Goal: Task Accomplishment & Management: Use online tool/utility

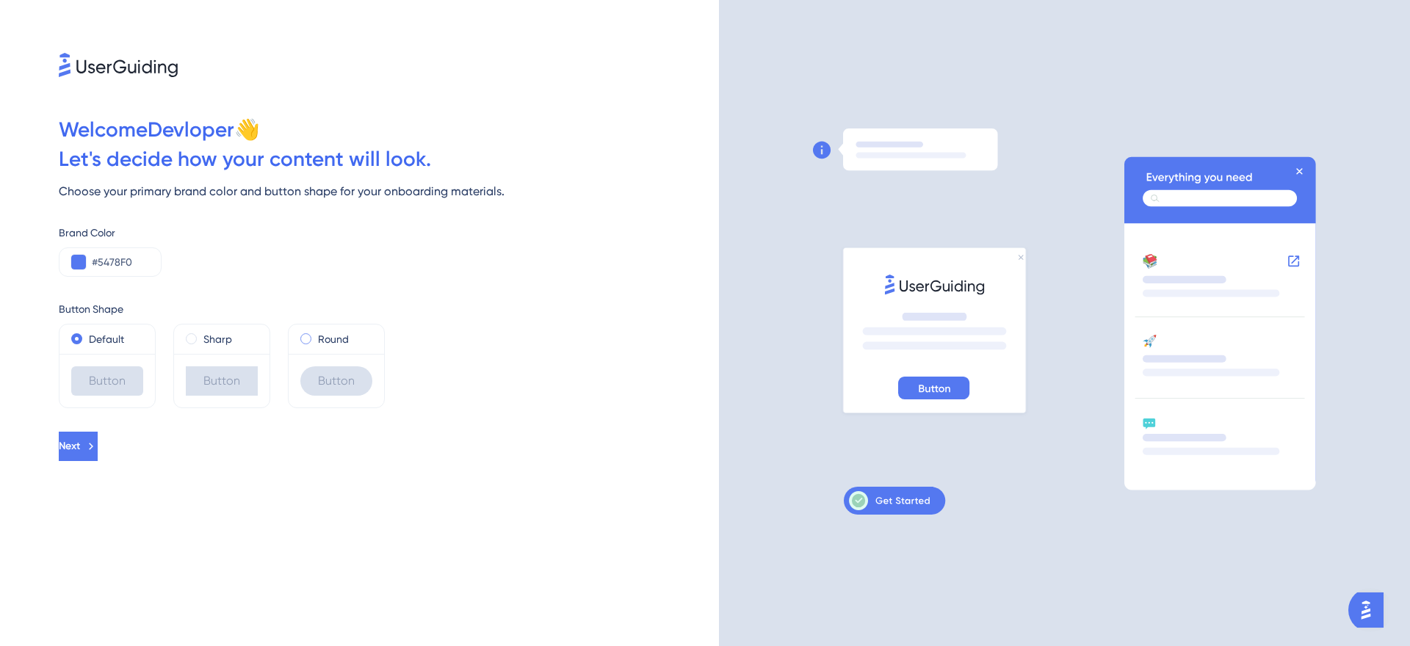
click at [322, 344] on label "Round" at bounding box center [333, 339] width 31 height 18
click at [126, 253] on div "#5478F0" at bounding box center [110, 261] width 103 height 29
click at [132, 261] on input "#5478F0" at bounding box center [120, 262] width 57 height 18
click at [98, 439] on button "Next" at bounding box center [78, 446] width 39 height 29
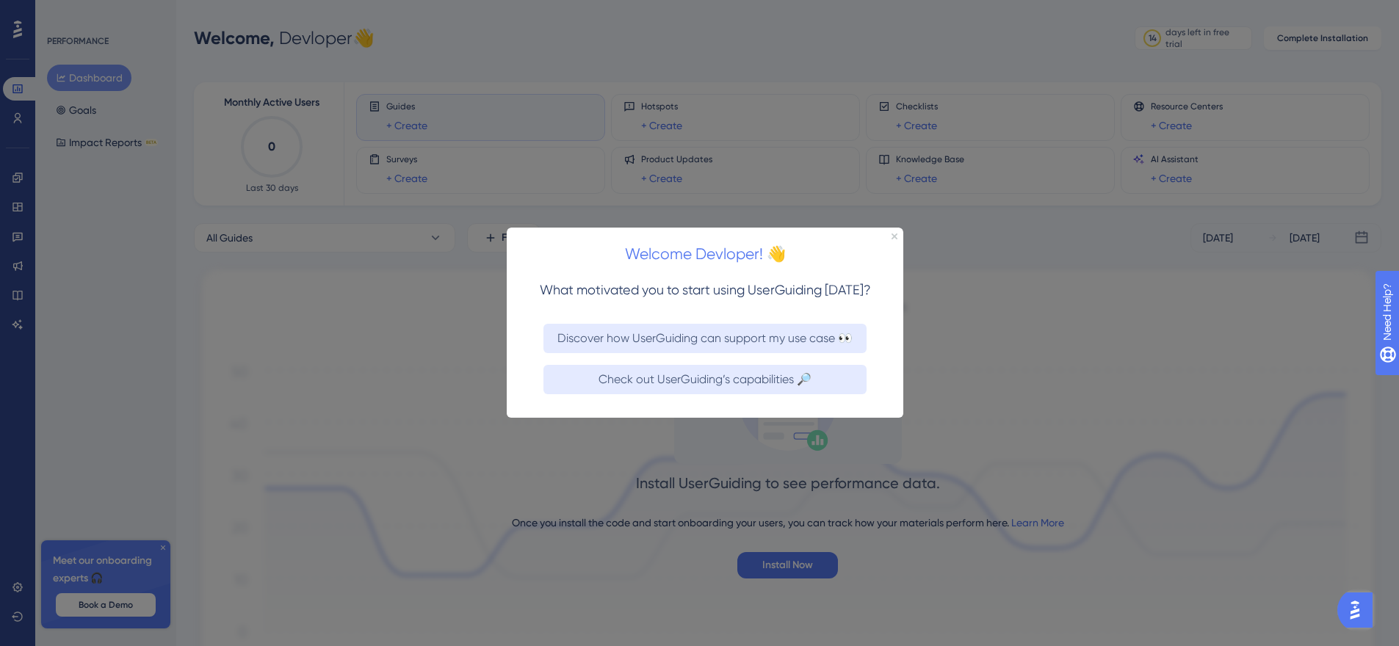
click at [888, 234] on div "Welcome Devloper! 👋" at bounding box center [705, 251] width 397 height 46
click at [897, 233] on div "Welcome Devloper! 👋" at bounding box center [705, 251] width 397 height 46
click at [883, 236] on div "Welcome Devloper! 👋" at bounding box center [705, 251] width 397 height 46
click at [892, 236] on icon "Close Preview" at bounding box center [894, 237] width 6 height 6
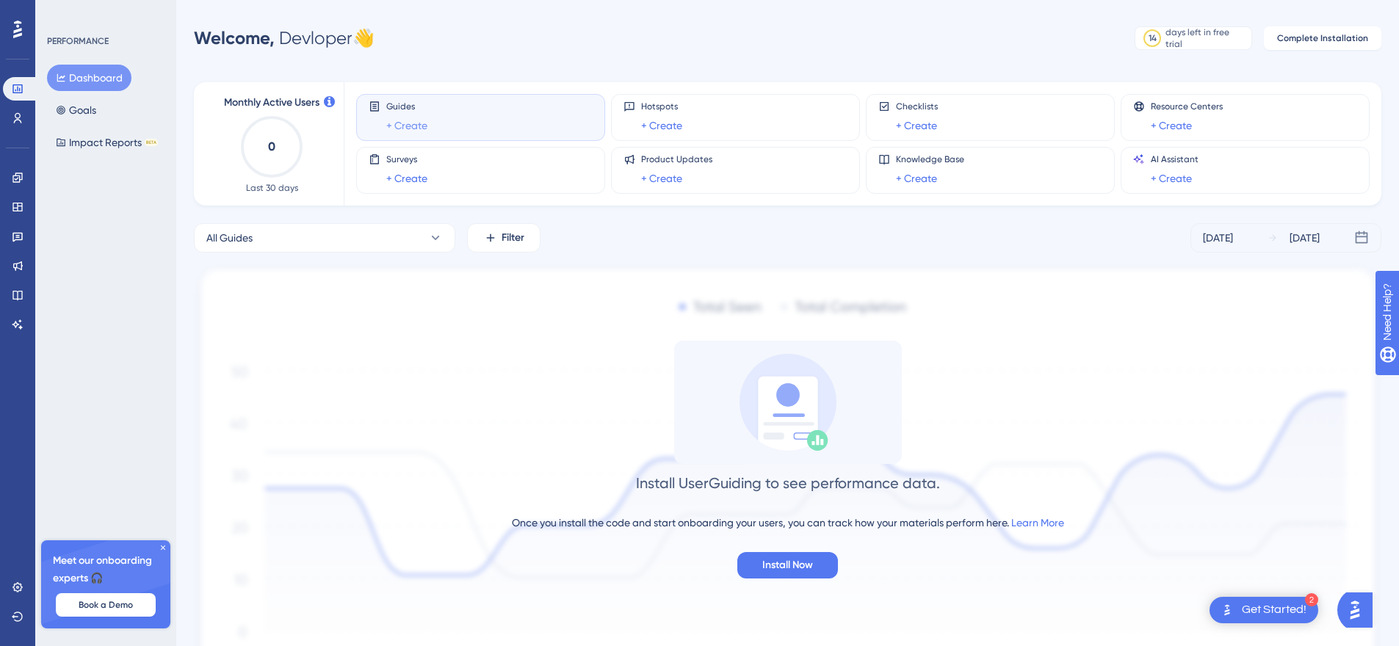
click at [413, 129] on link "+ Create" at bounding box center [406, 126] width 41 height 18
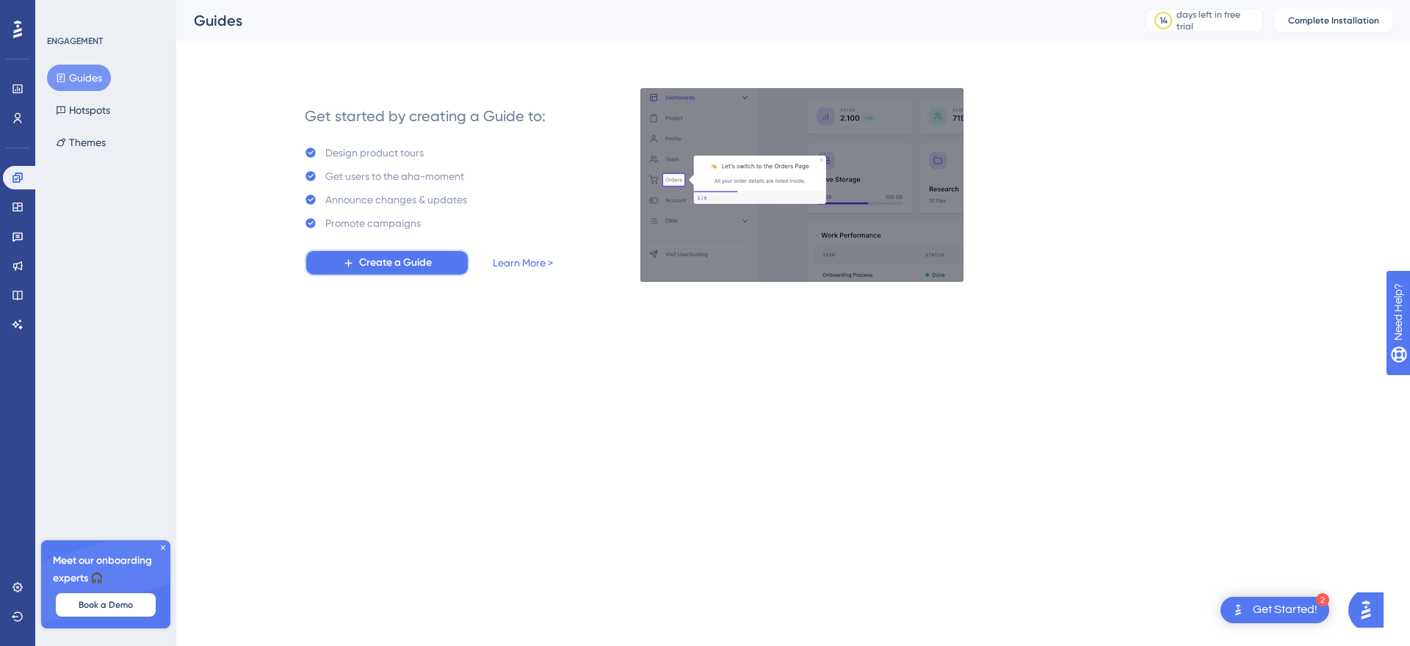
click at [414, 262] on span "Create a Guide" at bounding box center [395, 263] width 73 height 18
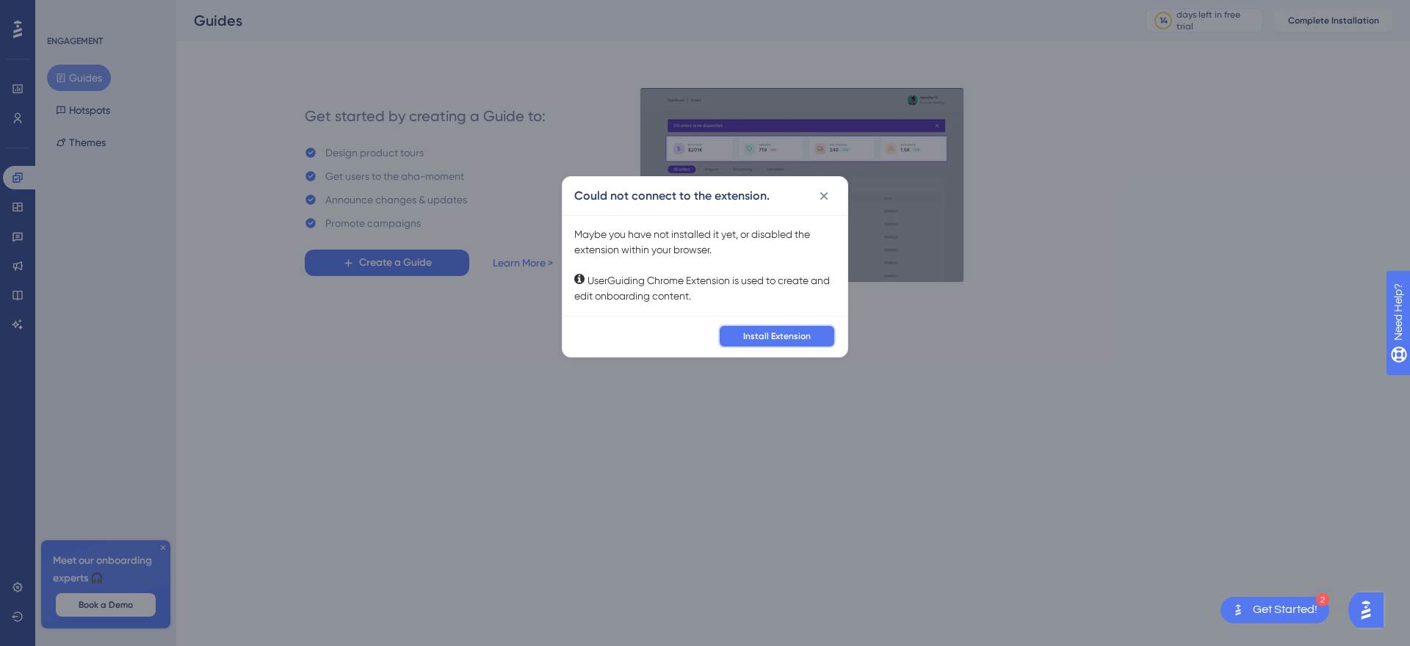
click at [785, 338] on span "Install Extension" at bounding box center [777, 336] width 68 height 12
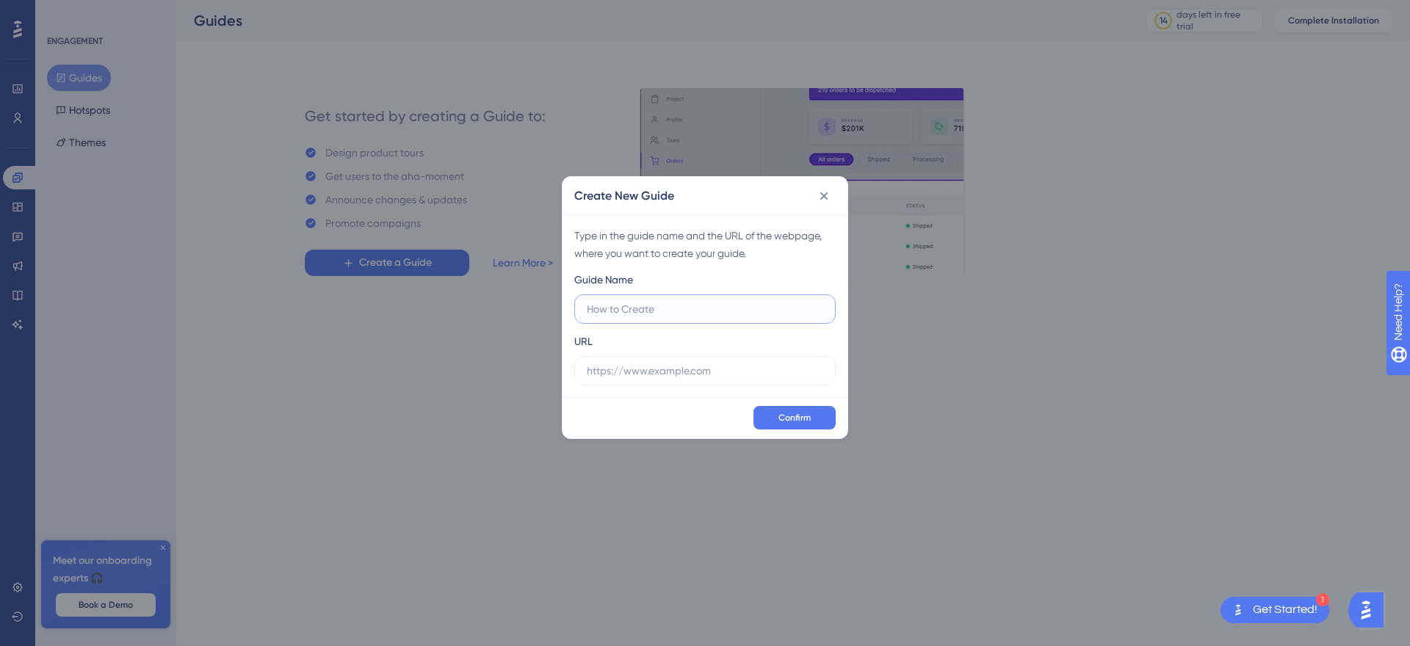
click at [683, 310] on input "text" at bounding box center [705, 309] width 236 height 16
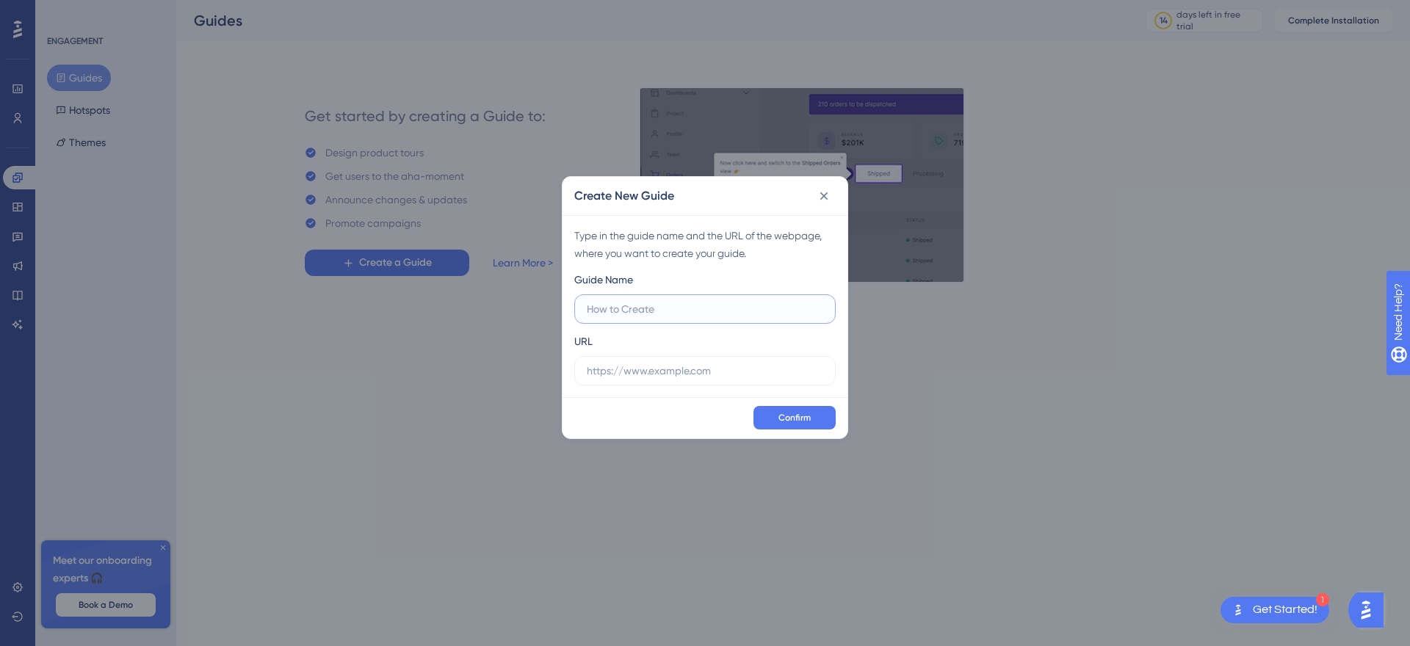
click at [656, 311] on input "text" at bounding box center [705, 309] width 236 height 16
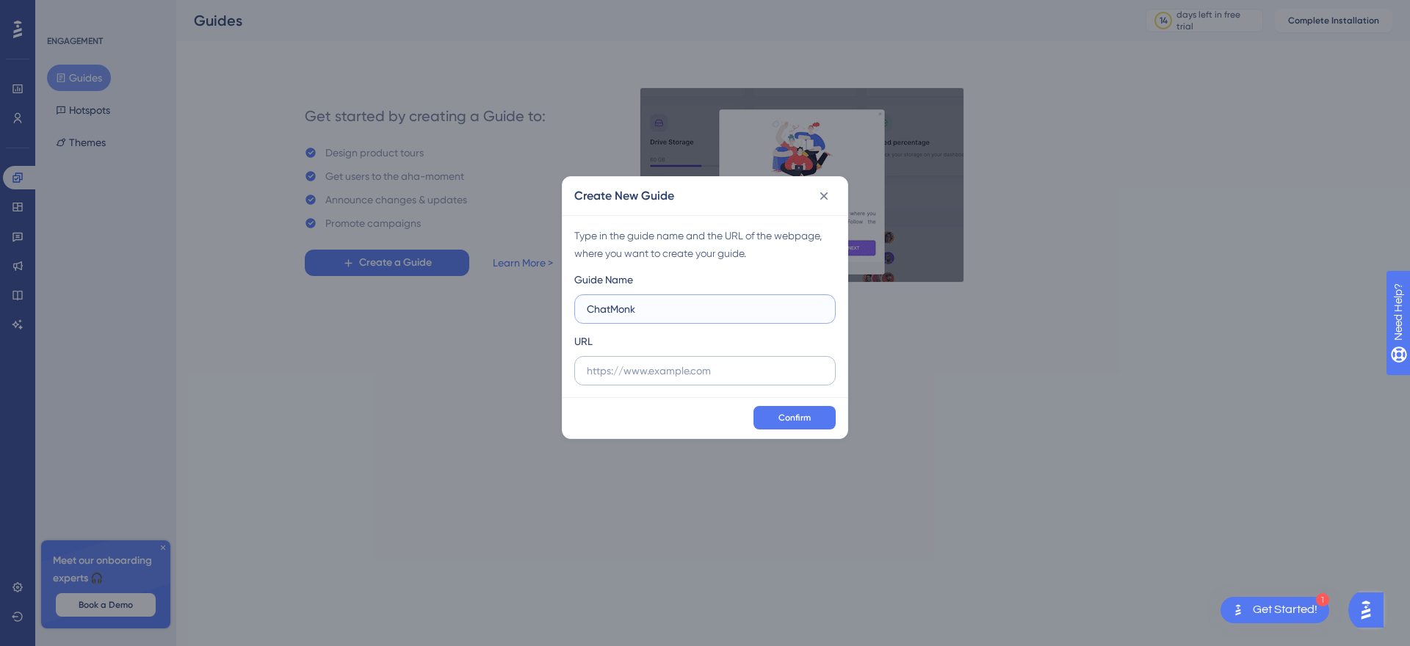
type input "ChatMonk"
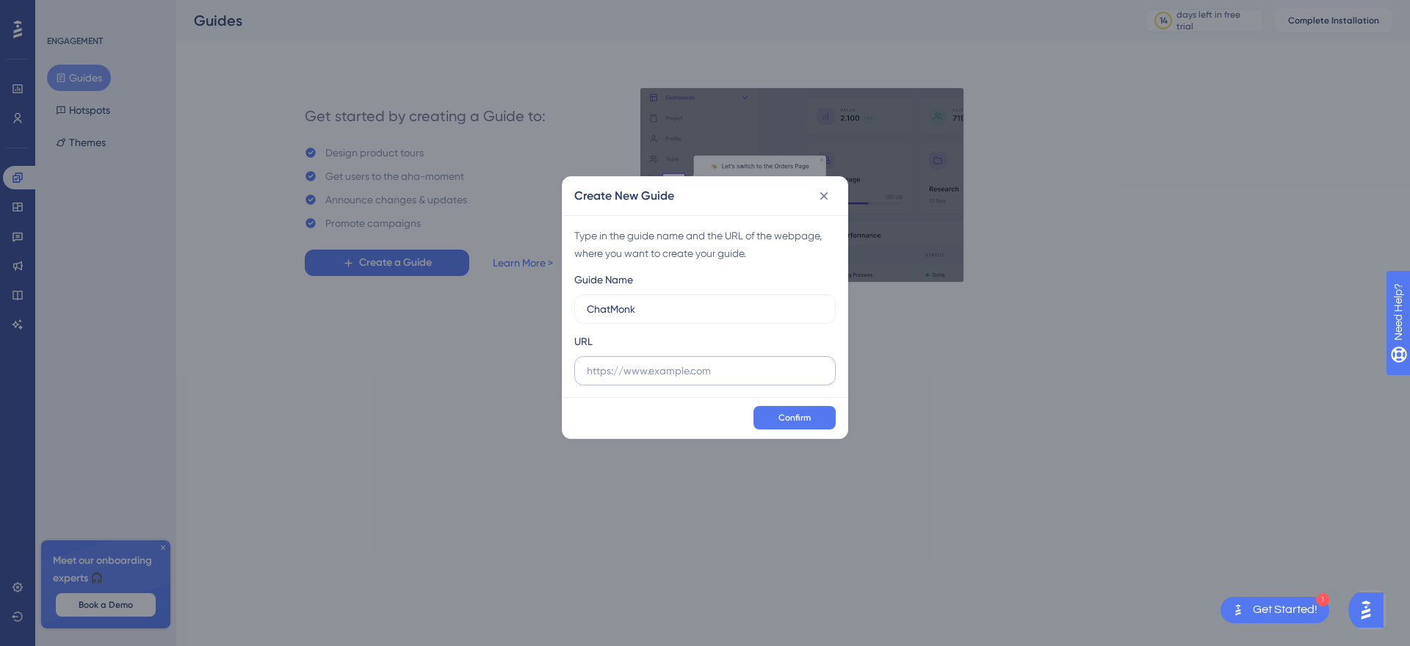
click at [676, 383] on label at bounding box center [704, 370] width 261 height 29
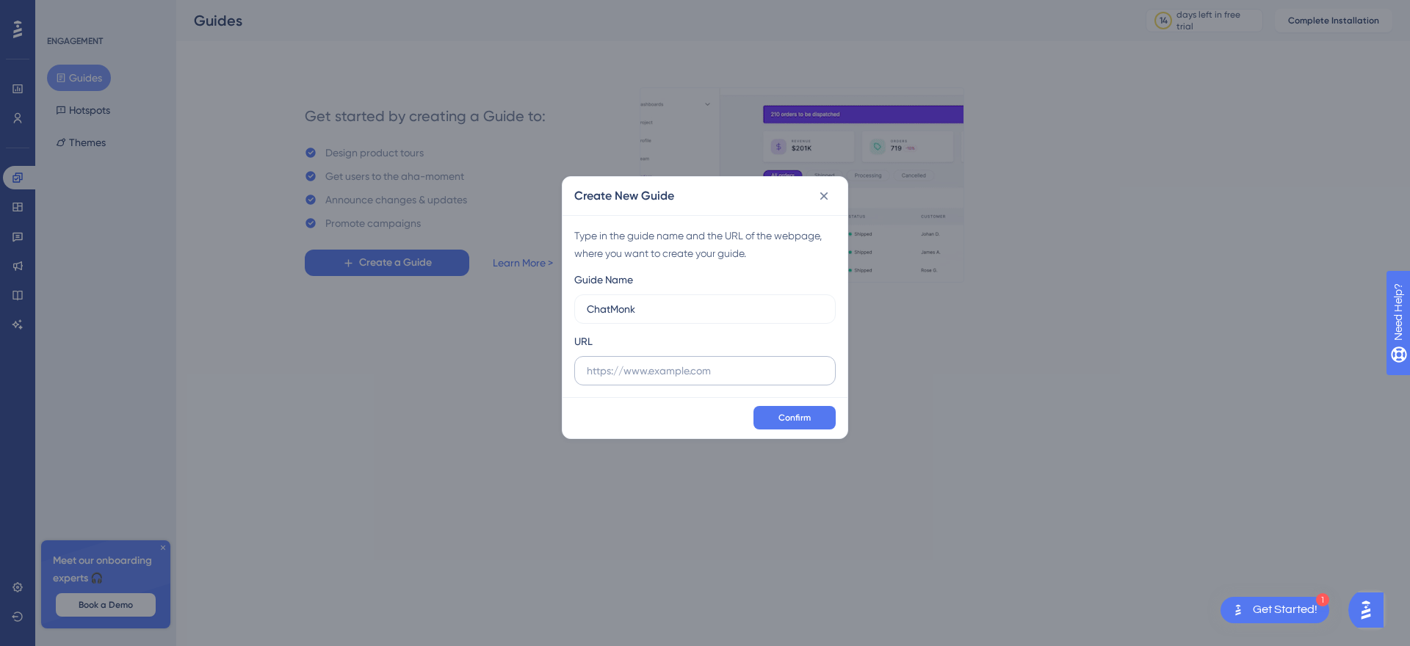
click at [676, 379] on input "text" at bounding box center [705, 371] width 236 height 16
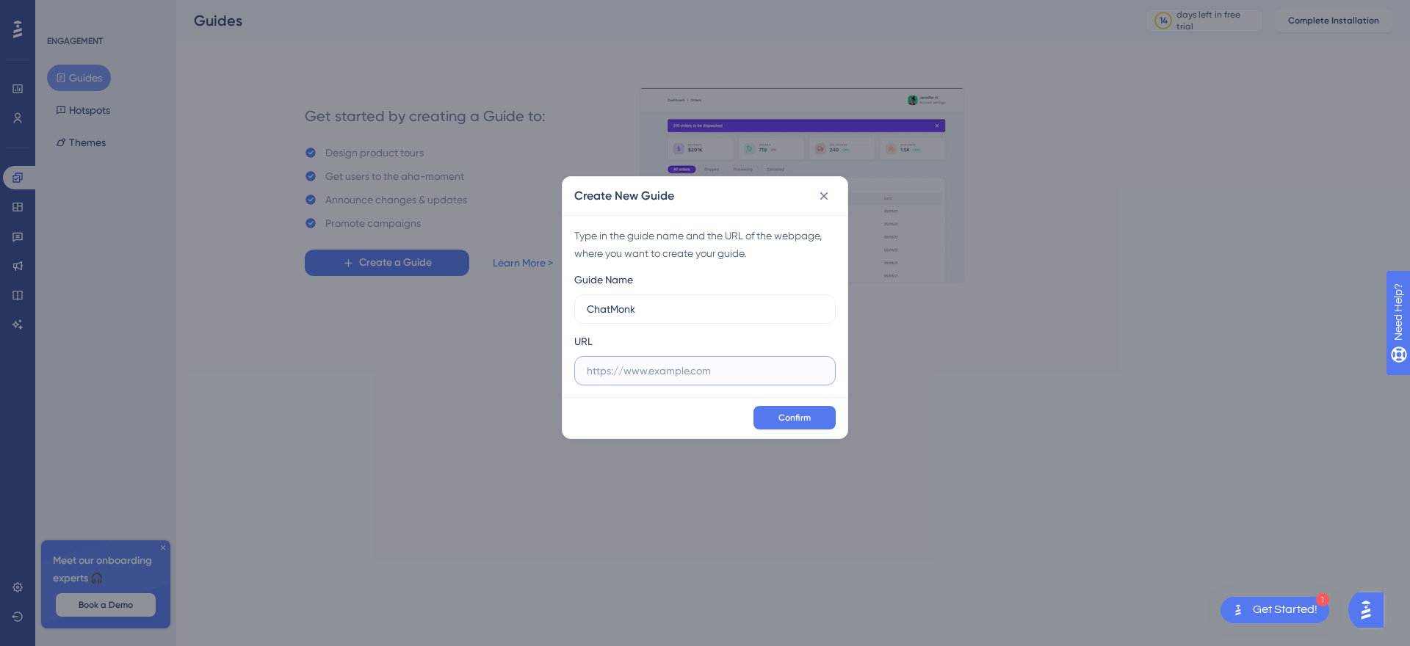
paste input "[URL]"
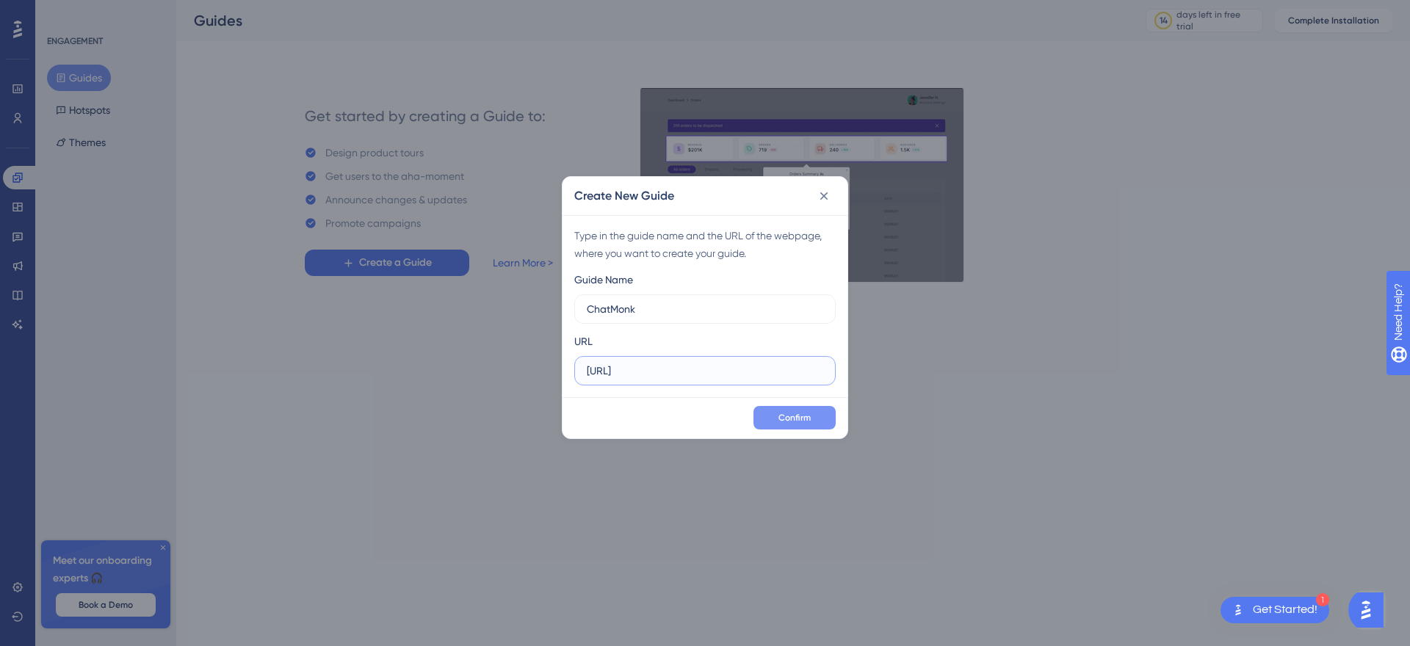
type input "[URL]"
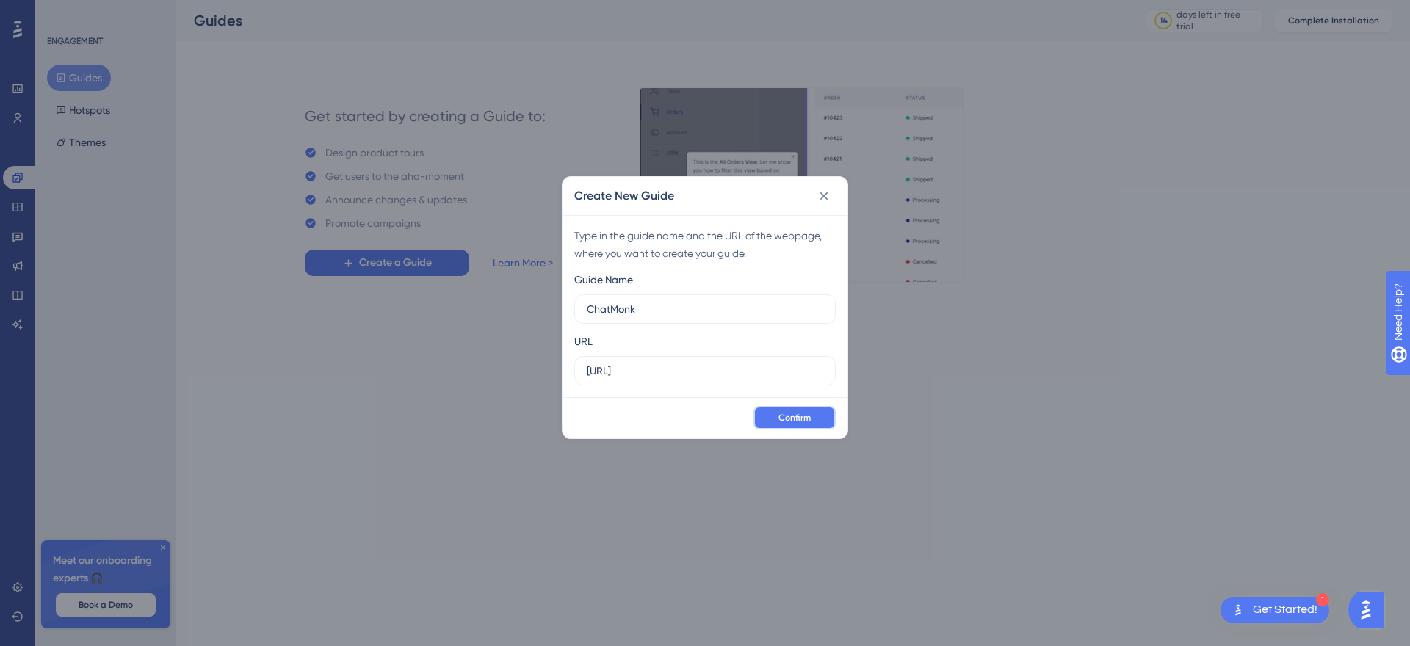
click at [814, 416] on button "Confirm" at bounding box center [794, 417] width 82 height 23
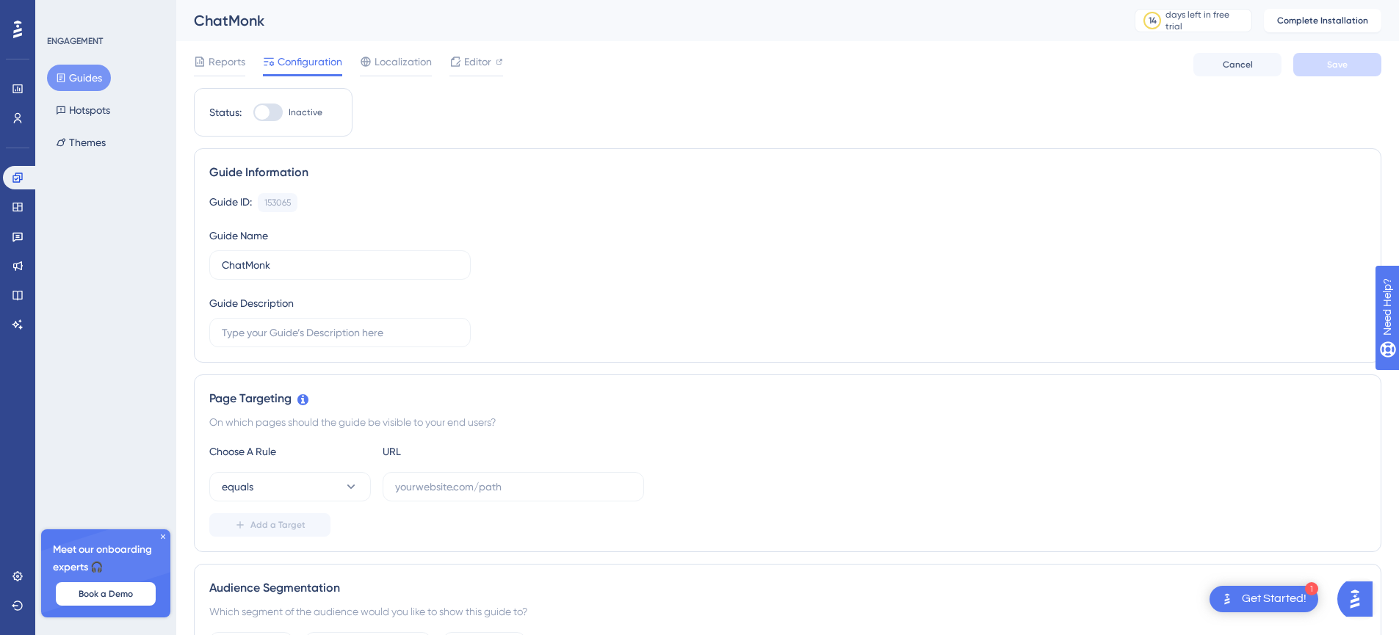
click at [284, 107] on label "Inactive" at bounding box center [287, 113] width 69 height 18
click at [253, 112] on input "Inactive" at bounding box center [253, 112] width 1 height 1
checkbox input "false"
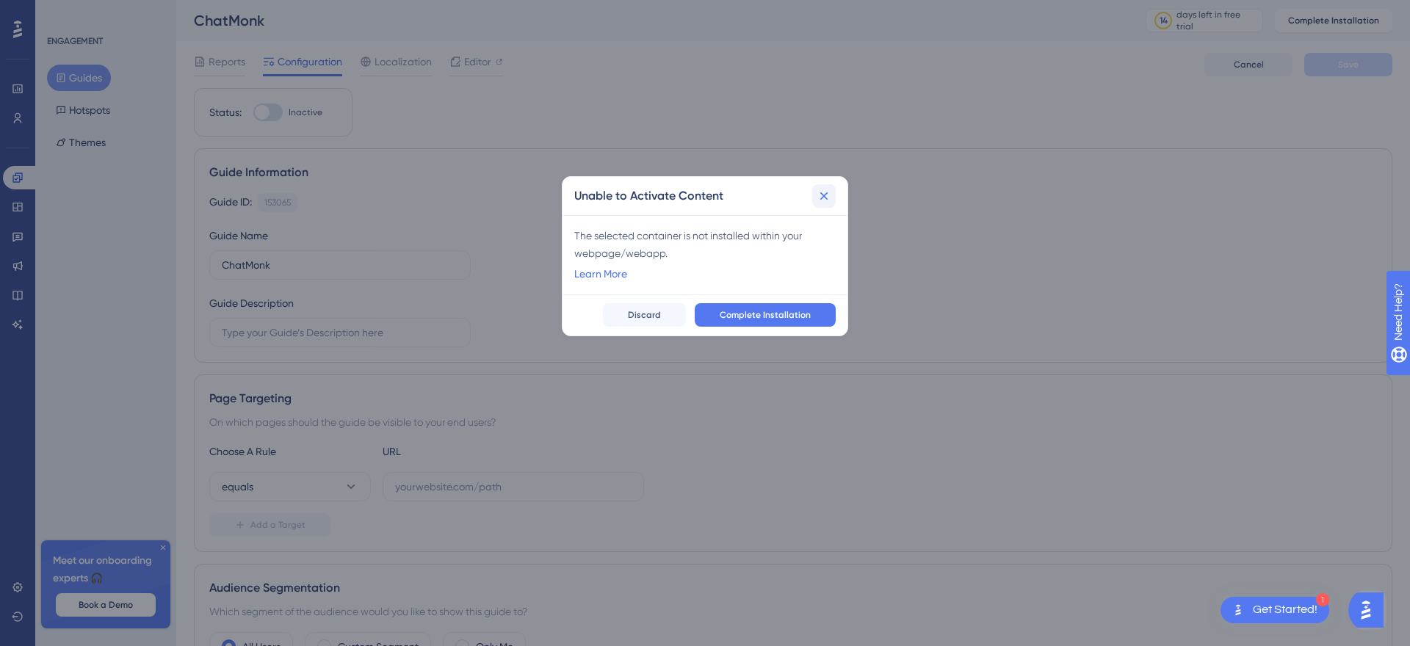
click at [823, 193] on icon at bounding box center [824, 196] width 15 height 15
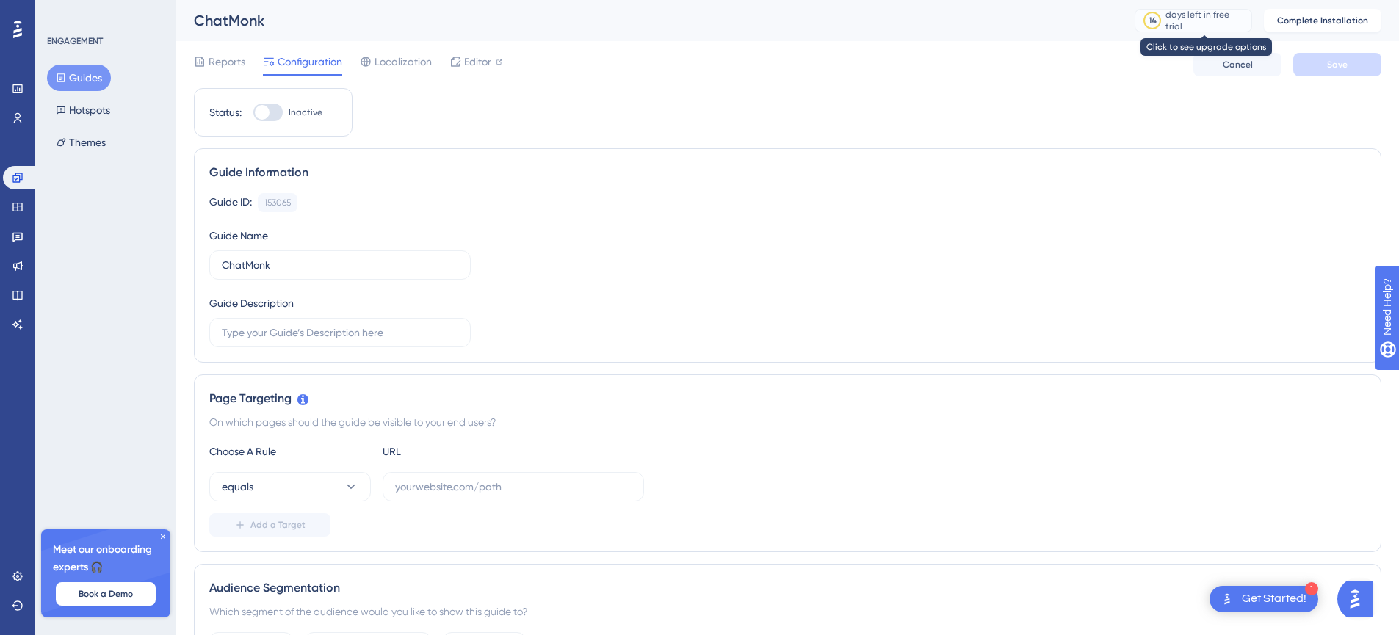
click at [1176, 18] on div "days left in free trial" at bounding box center [1206, 20] width 82 height 23
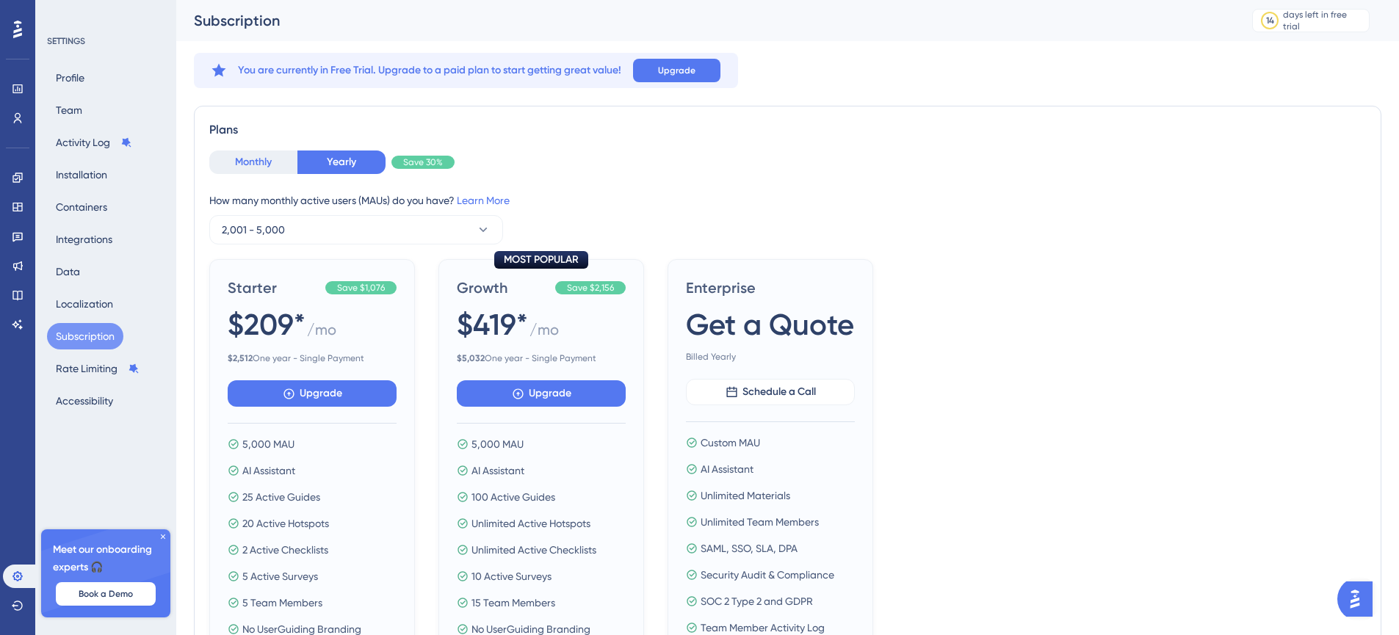
click at [249, 168] on button "Monthly" at bounding box center [253, 162] width 88 height 23
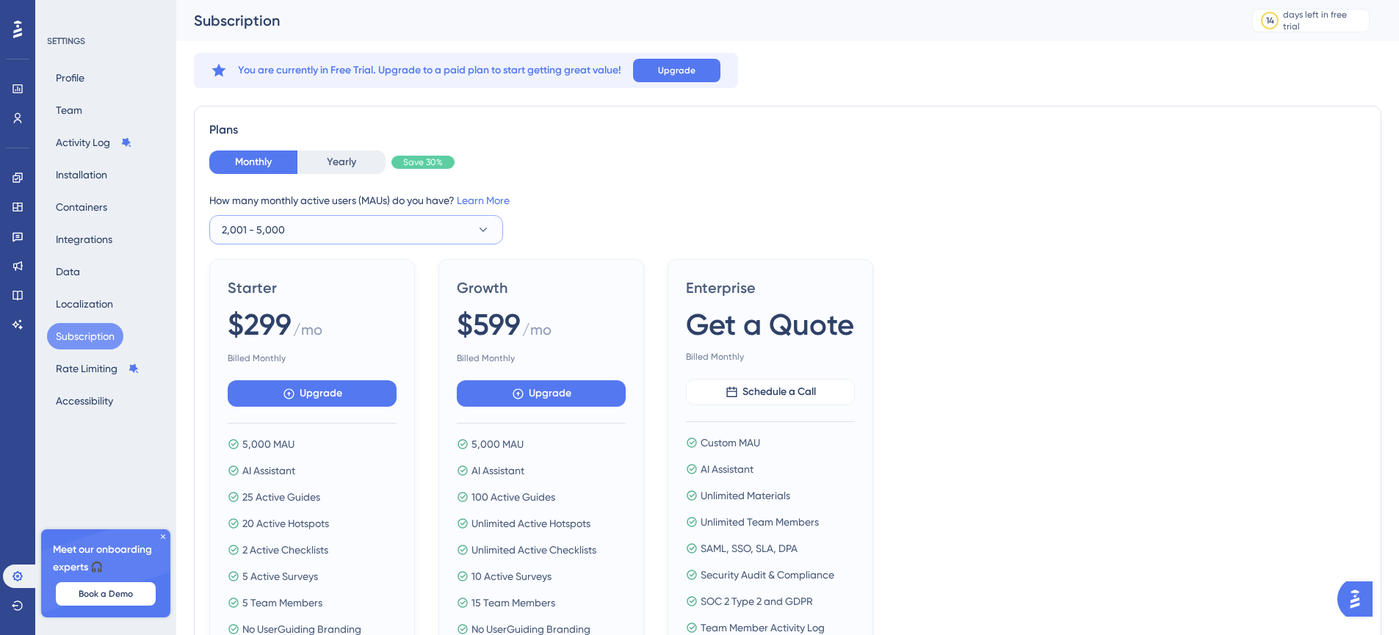
click at [434, 227] on button "2,001 - 5,000" at bounding box center [356, 229] width 294 height 29
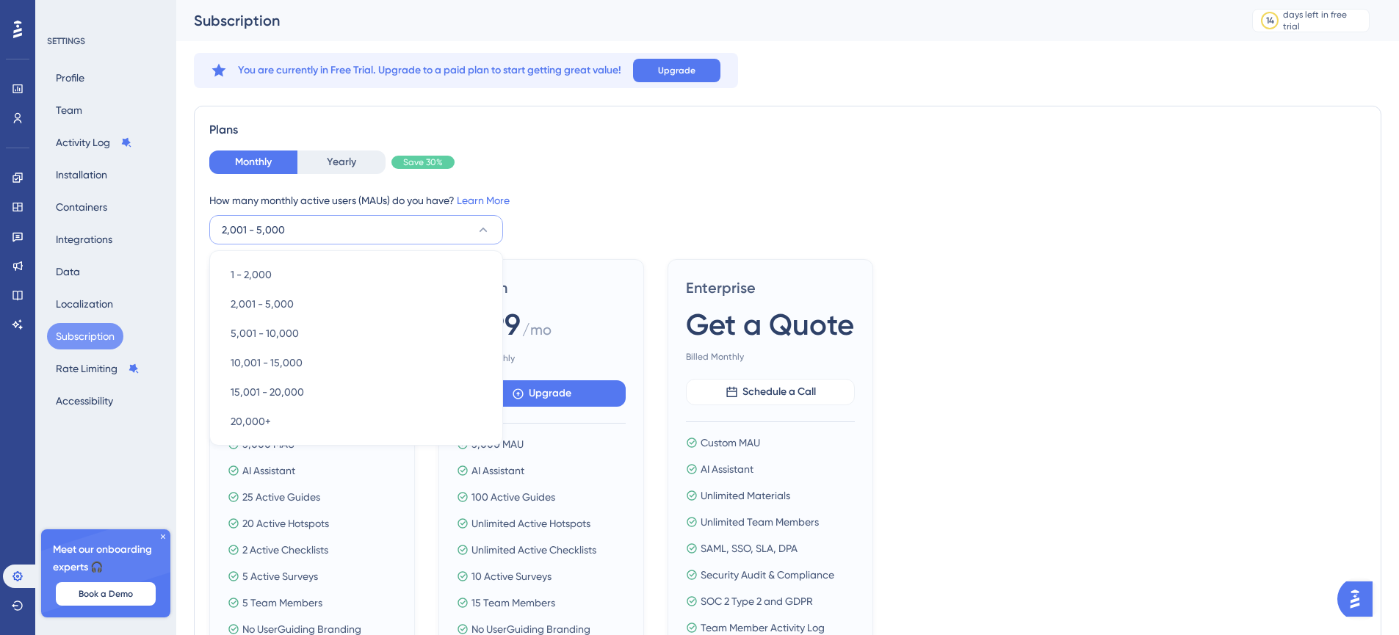
click at [712, 157] on div "Monthly Yearly Save 30%" at bounding box center [787, 162] width 1157 height 23
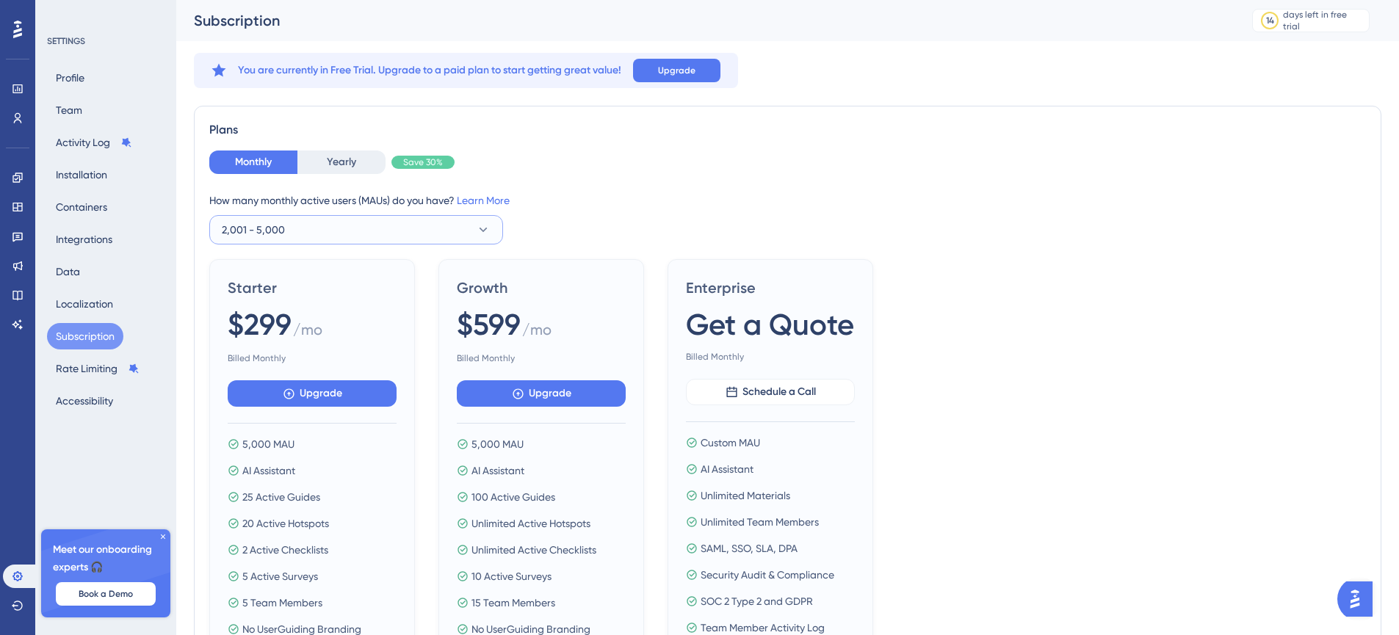
drag, startPoint x: 298, startPoint y: 225, endPoint x: 267, endPoint y: 243, distance: 35.9
click at [296, 226] on button "2,001 - 5,000" at bounding box center [356, 229] width 294 height 29
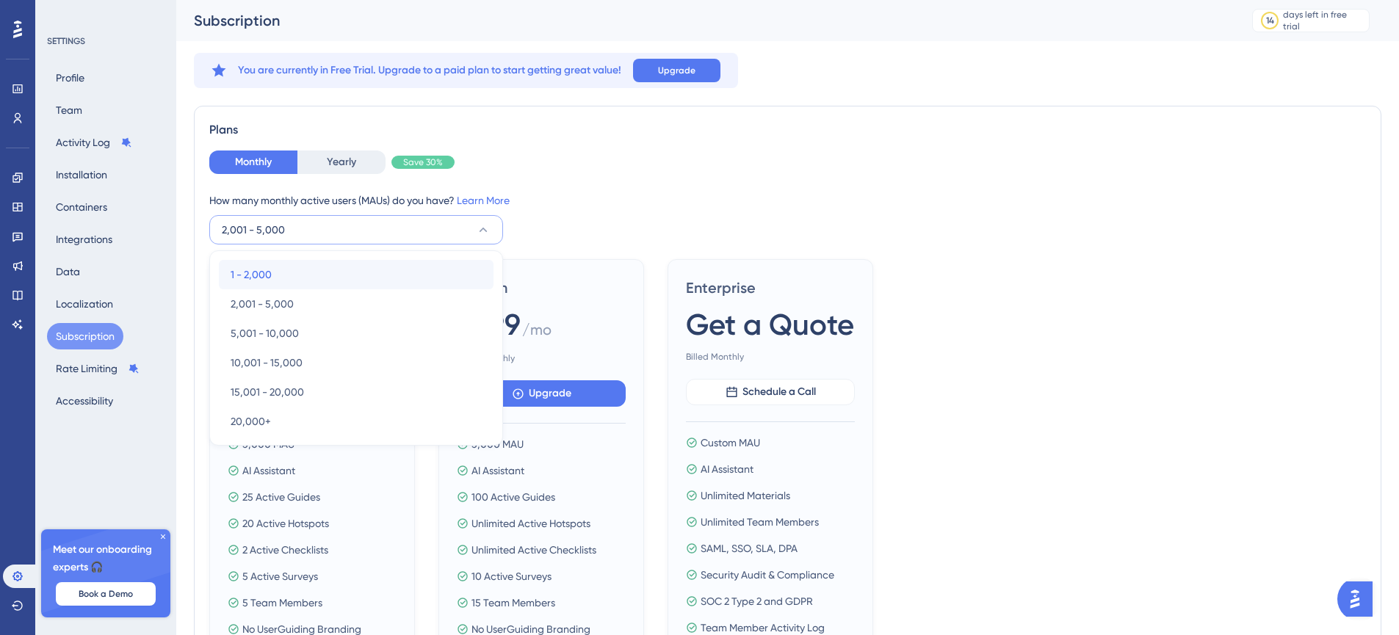
click at [227, 279] on button "1 - 2,000 1 - 2,000" at bounding box center [356, 274] width 275 height 29
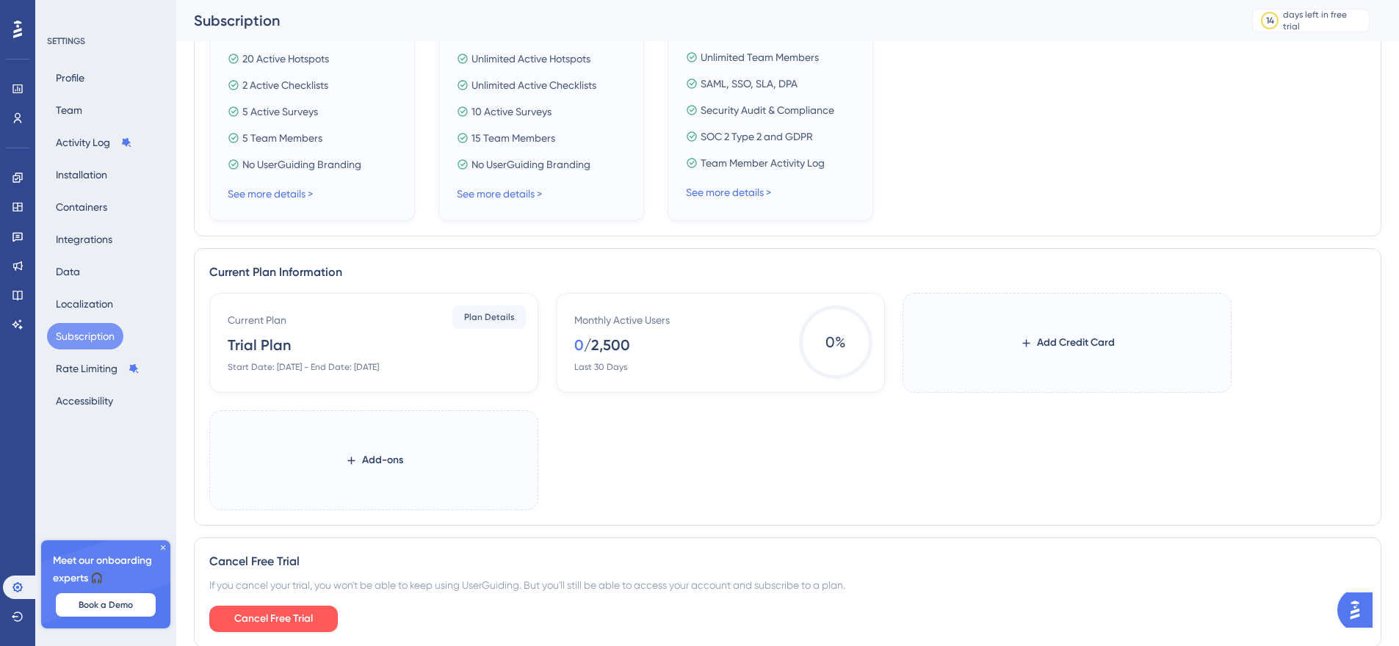
scroll to position [529, 0]
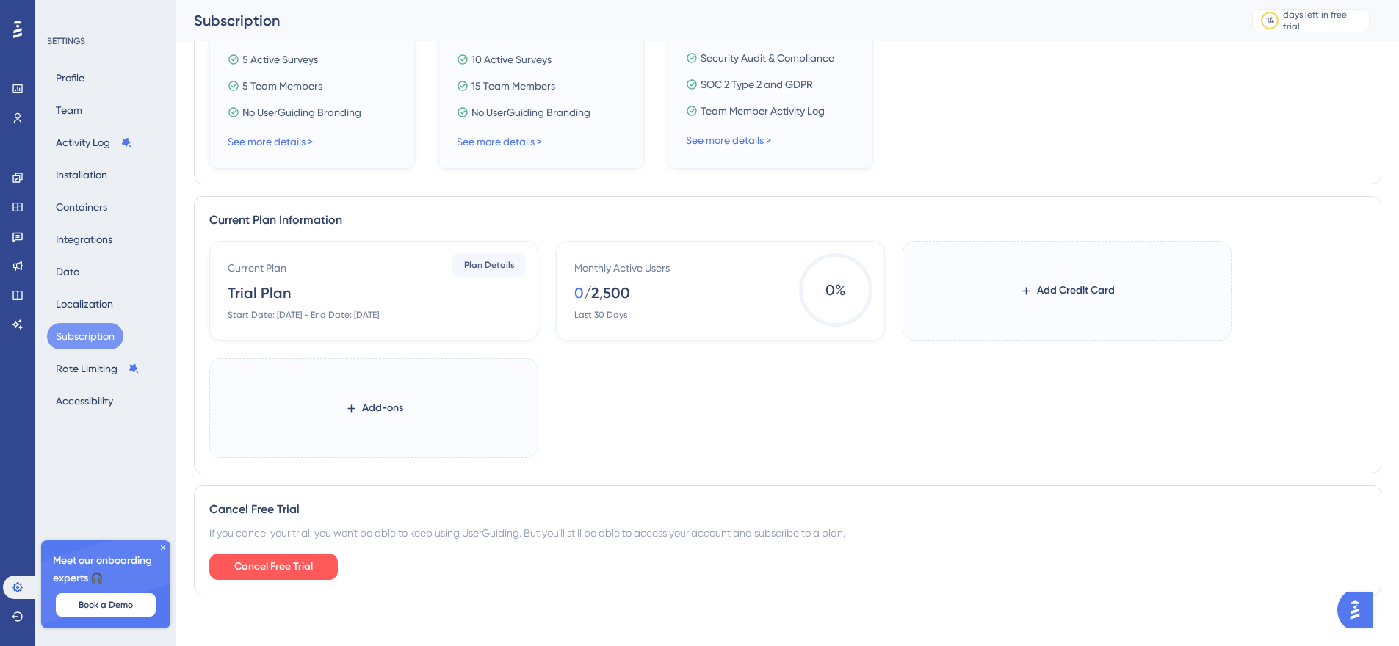
drag, startPoint x: 296, startPoint y: 323, endPoint x: 511, endPoint y: 316, distance: 215.2
click at [511, 316] on div "Current Plan Trial Plan Start Date: [DATE] - End Date: [DATE] Plan Details" at bounding box center [373, 291] width 329 height 100
drag, startPoint x: 496, startPoint y: 319, endPoint x: 306, endPoint y: 325, distance: 190.3
click at [306, 325] on div "Current Plan Trial Plan Start Date: [DATE] - End Date: [DATE] Plan Details" at bounding box center [373, 291] width 329 height 100
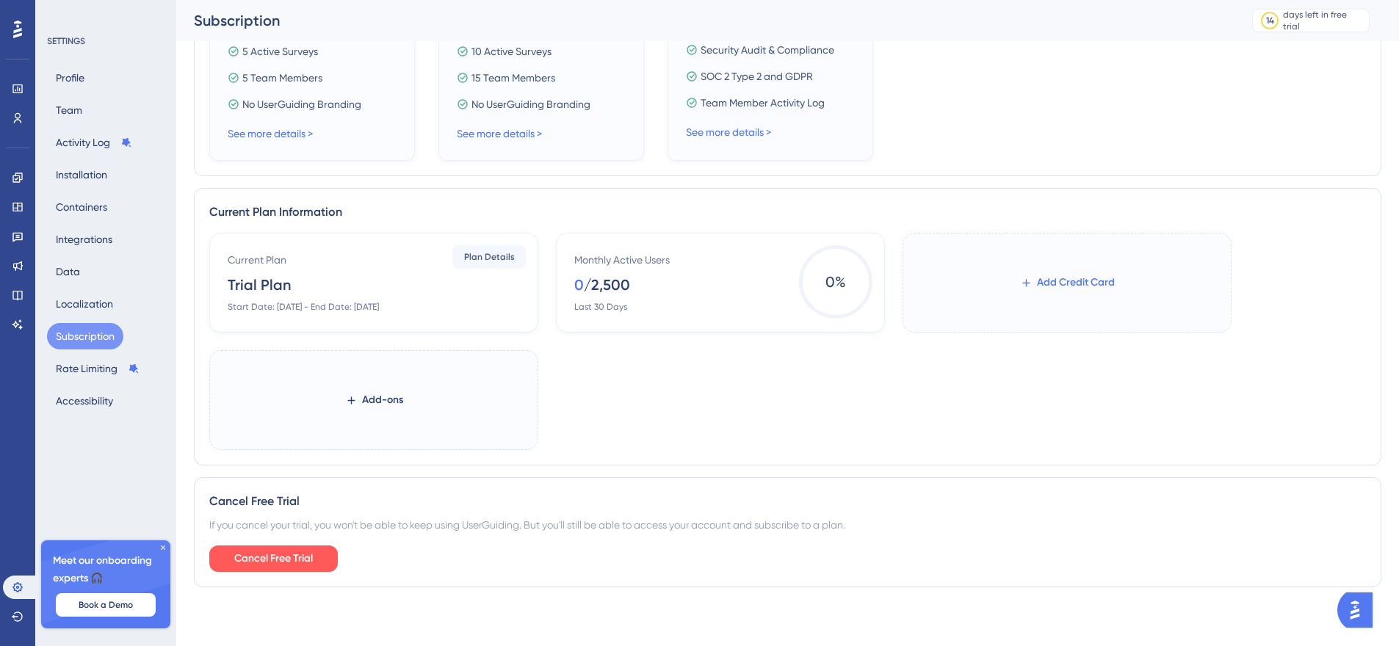
click at [1005, 274] on button "Add Credit Card" at bounding box center [1067, 282] width 142 height 26
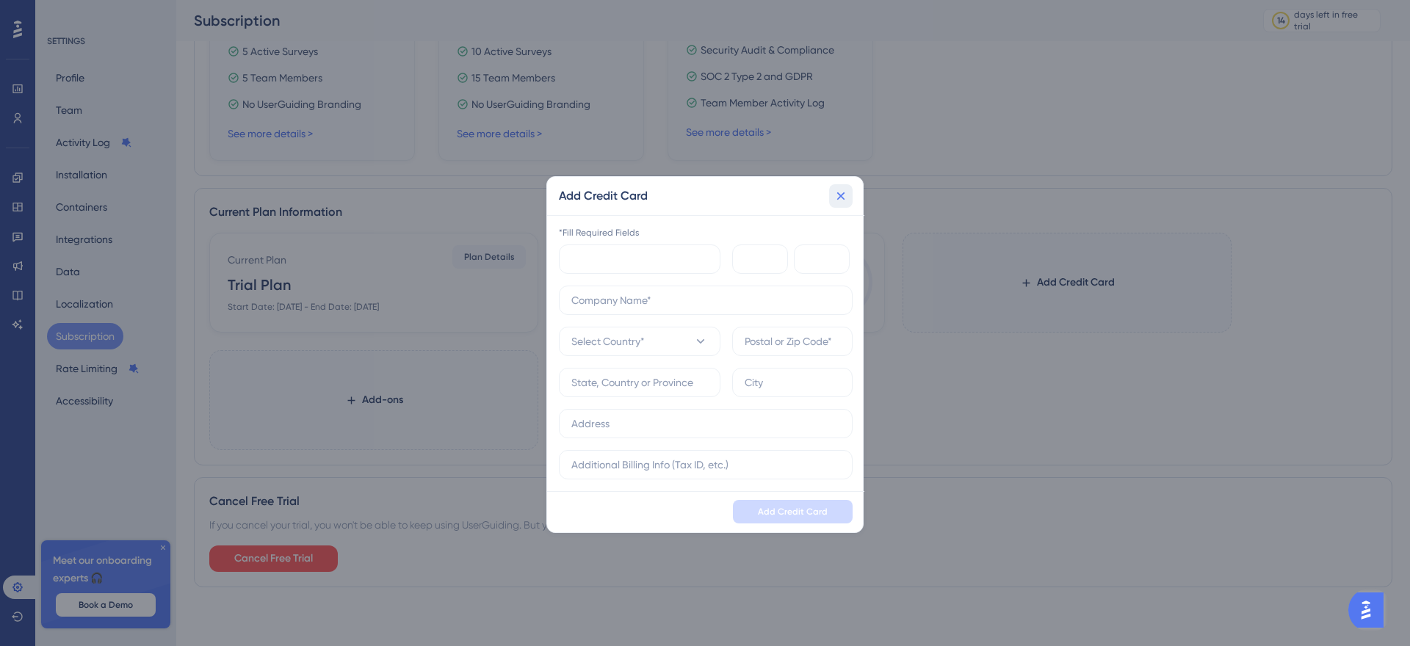
drag, startPoint x: 834, startPoint y: 200, endPoint x: 806, endPoint y: 223, distance: 36.5
click at [835, 200] on icon at bounding box center [840, 196] width 15 height 15
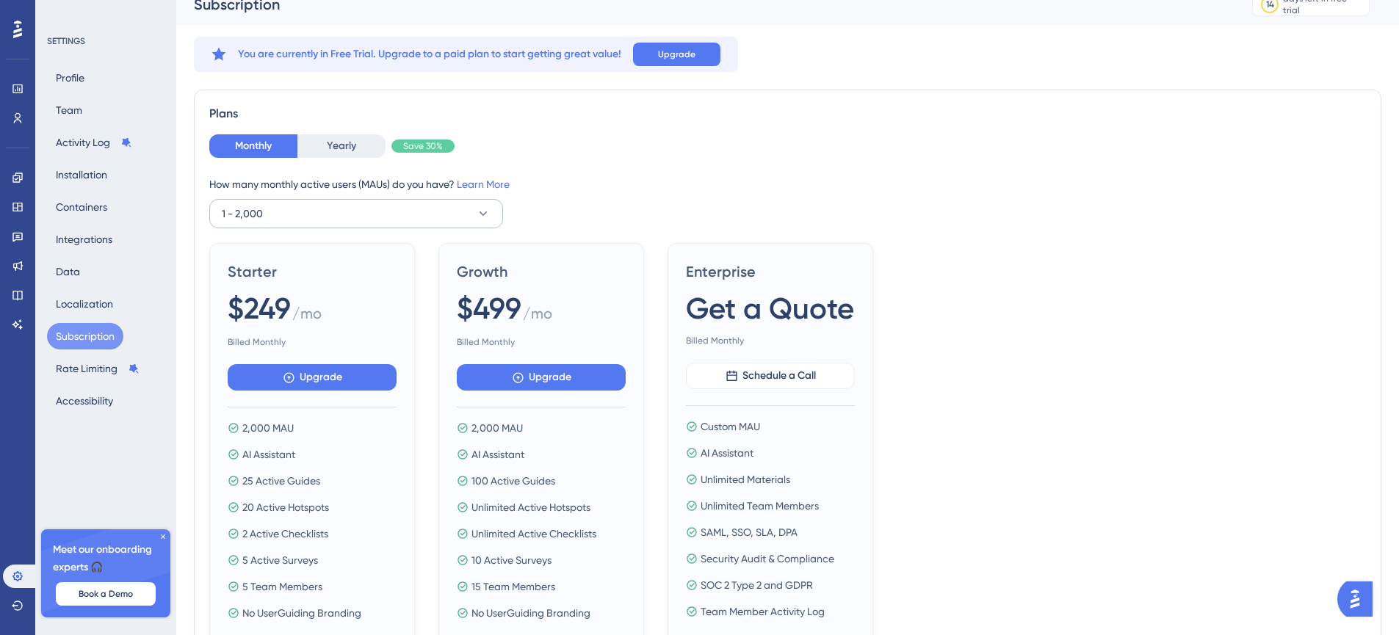
scroll to position [8, 0]
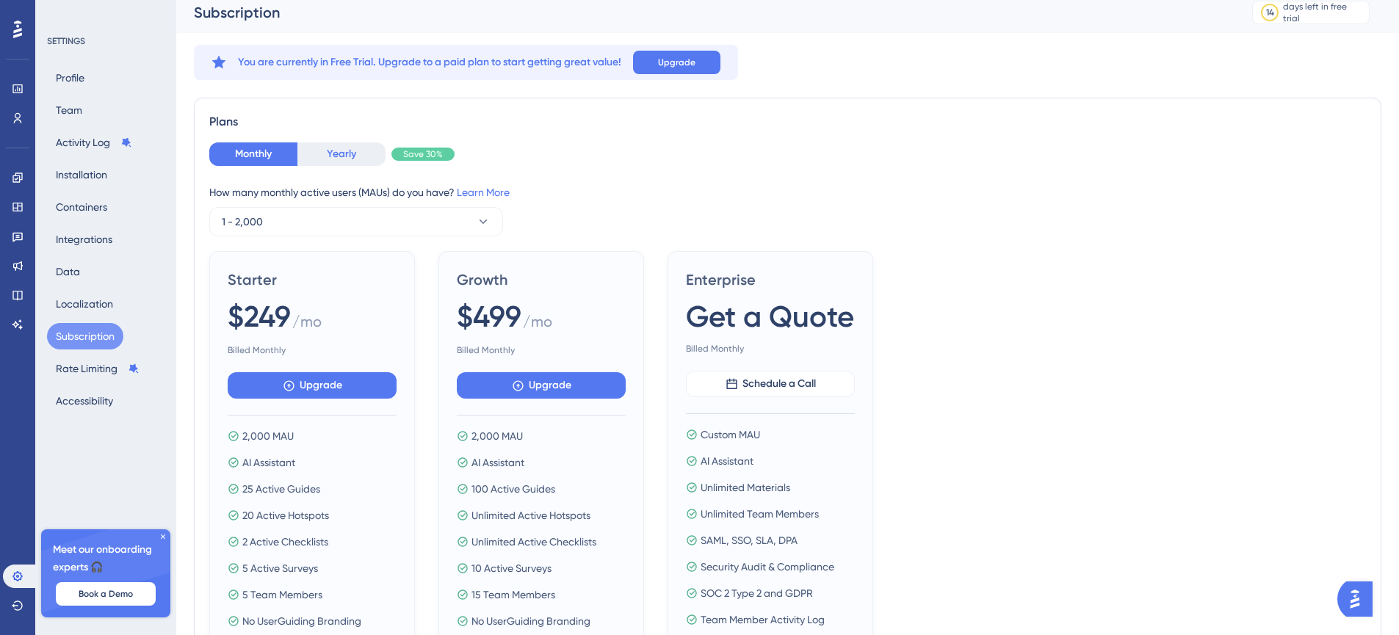
click at [335, 157] on button "Yearly" at bounding box center [341, 153] width 88 height 23
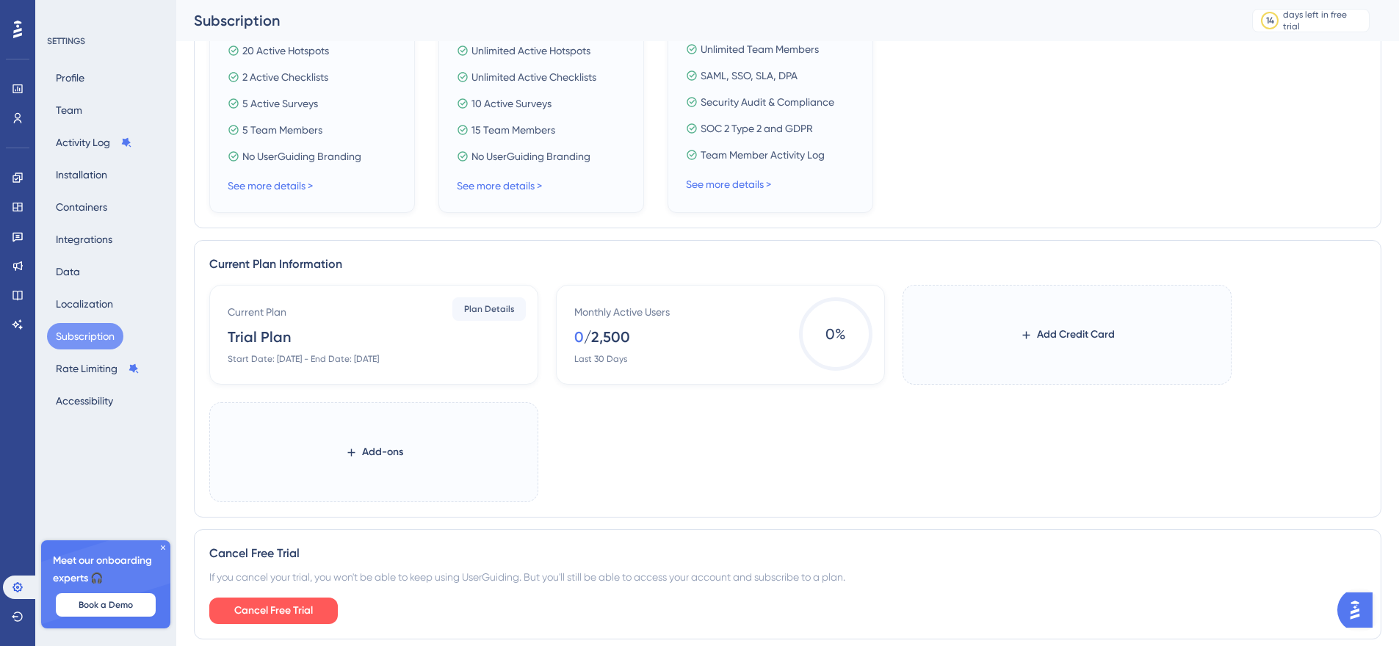
scroll to position [537, 0]
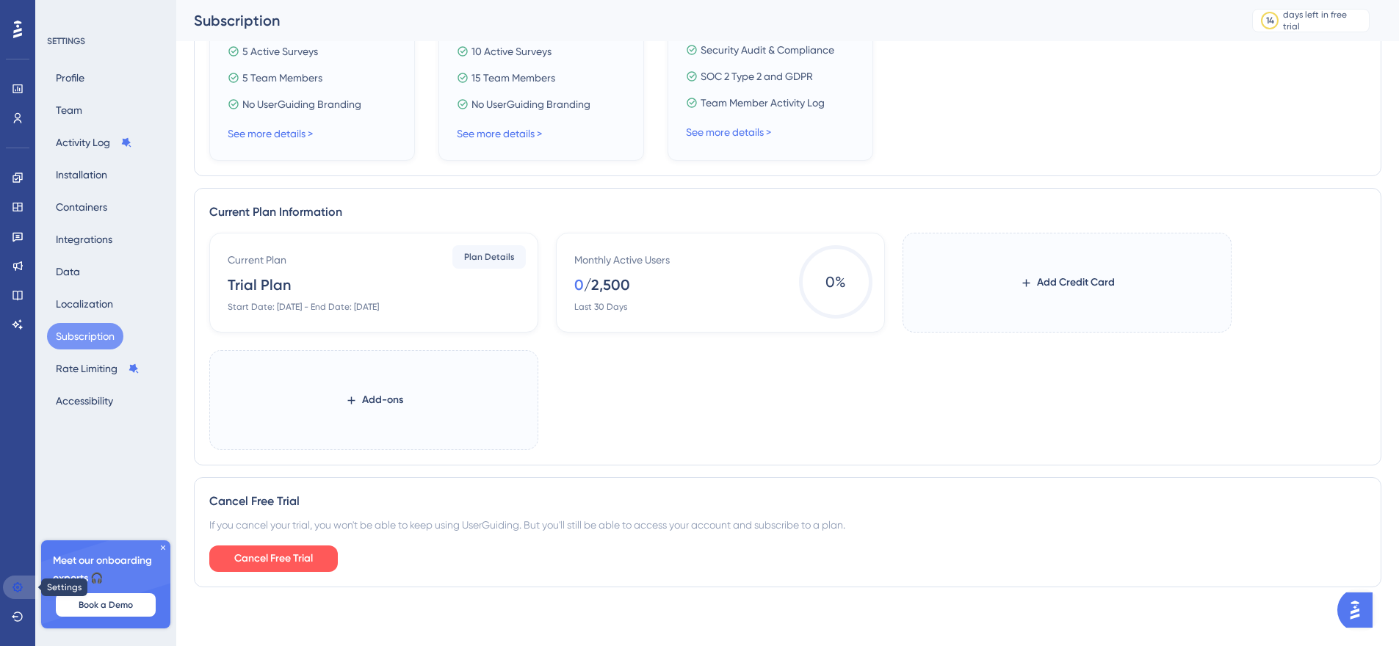
click at [12, 593] on link at bounding box center [20, 587] width 35 height 23
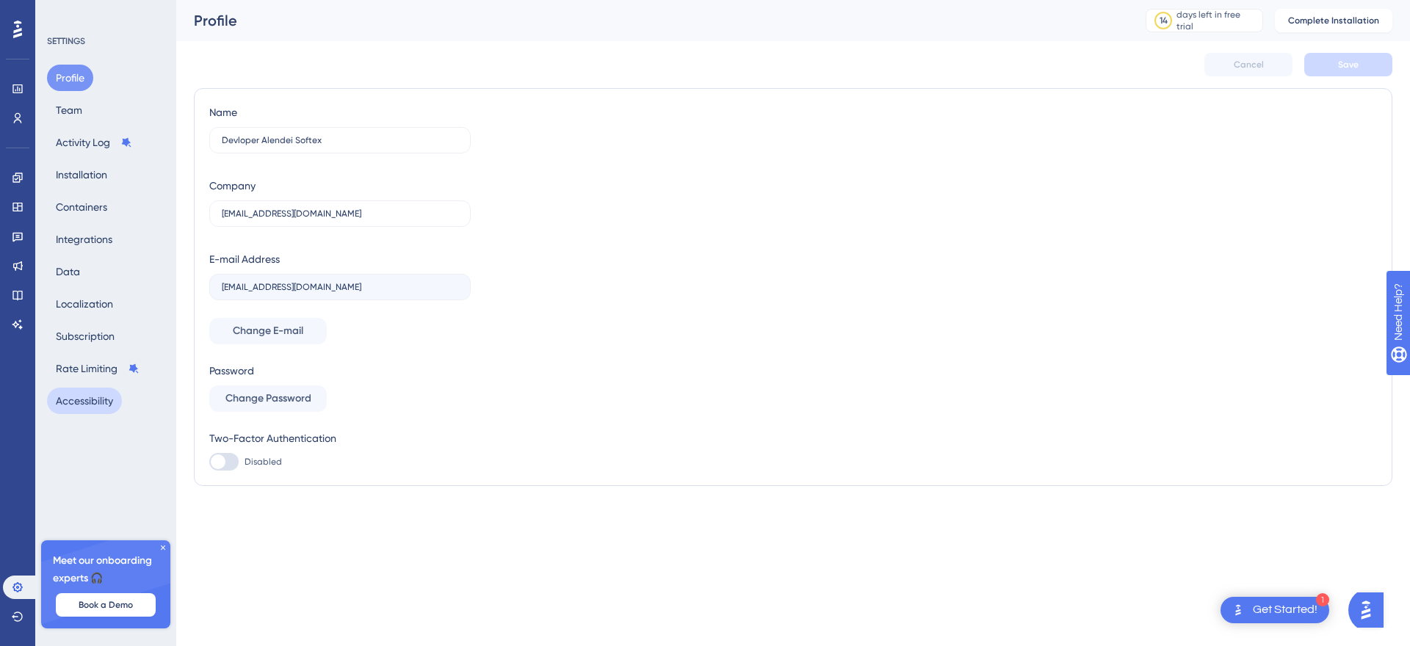
click at [78, 392] on button "Accessibility" at bounding box center [84, 401] width 75 height 26
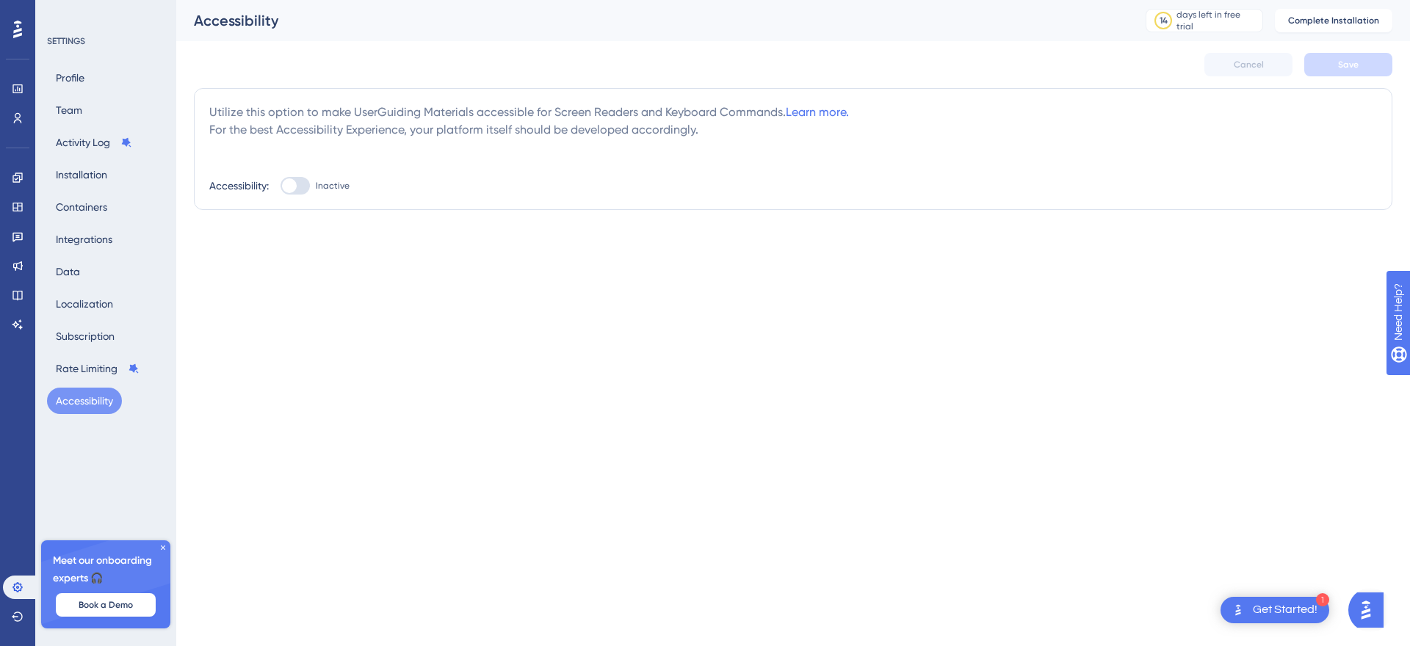
click at [77, 126] on div "Profile Team Activity Log Installation Containers Integrations Data Localizatio…" at bounding box center [106, 240] width 119 height 350
click at [79, 173] on button "Installation" at bounding box center [81, 175] width 69 height 26
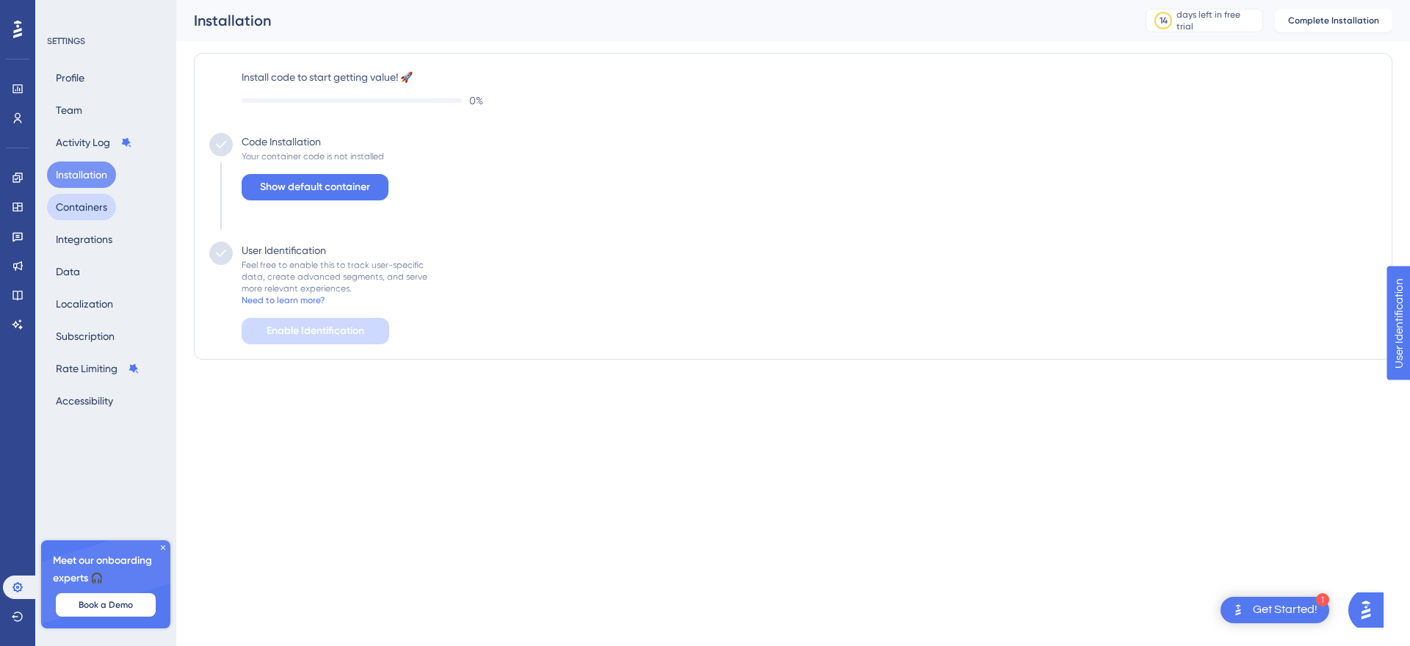
click at [85, 203] on button "Containers" at bounding box center [81, 207] width 69 height 26
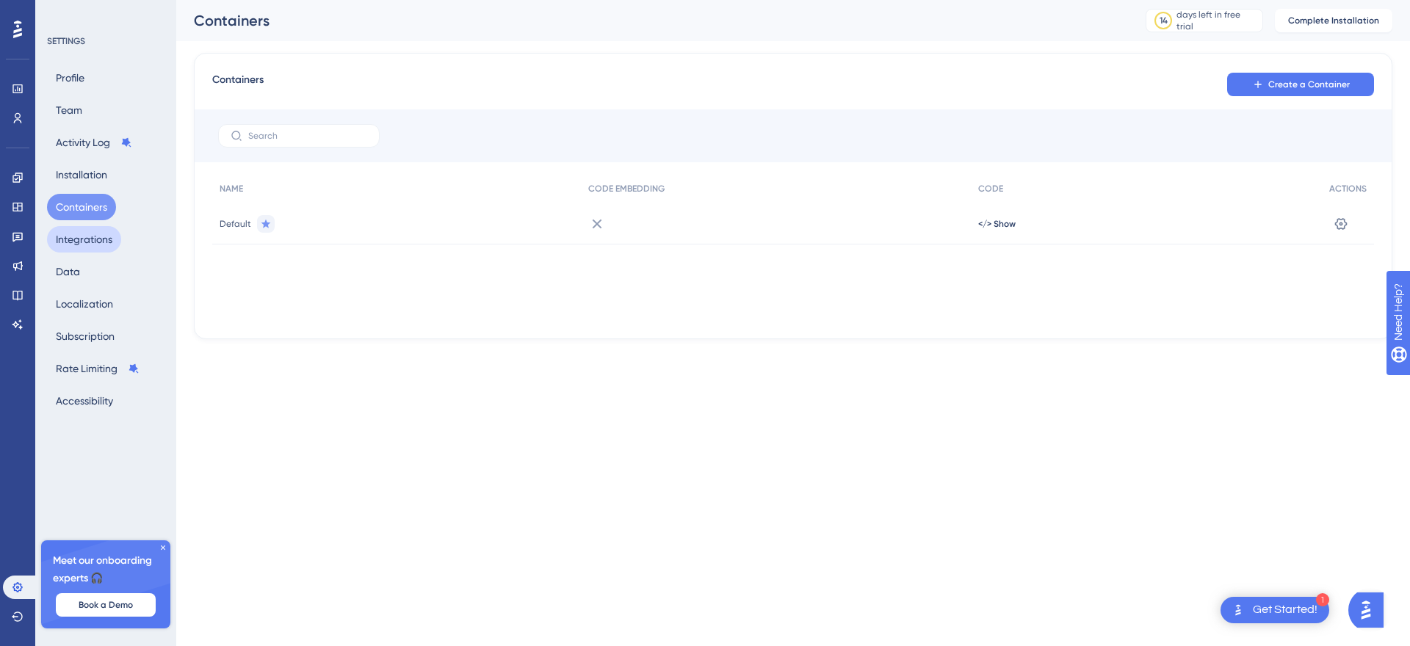
click at [90, 231] on button "Integrations" at bounding box center [84, 239] width 74 height 26
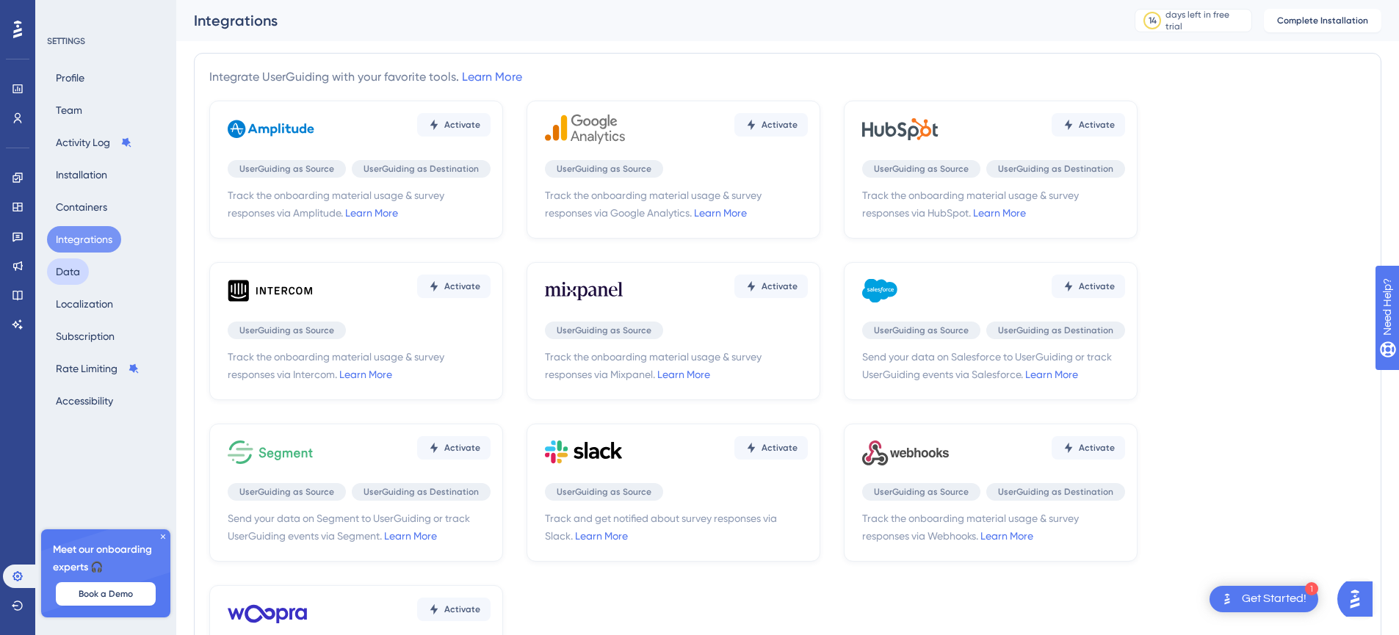
click at [86, 267] on button "Data" at bounding box center [68, 271] width 42 height 26
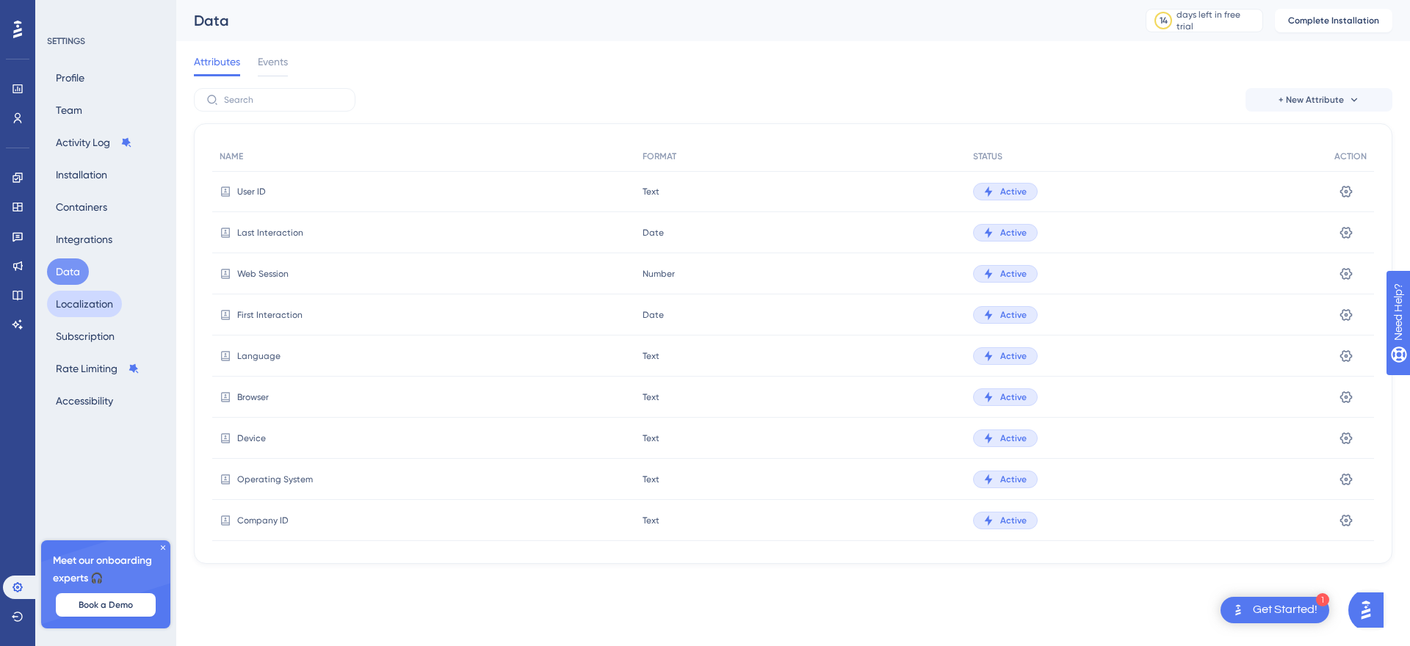
click at [90, 302] on button "Localization" at bounding box center [84, 304] width 75 height 26
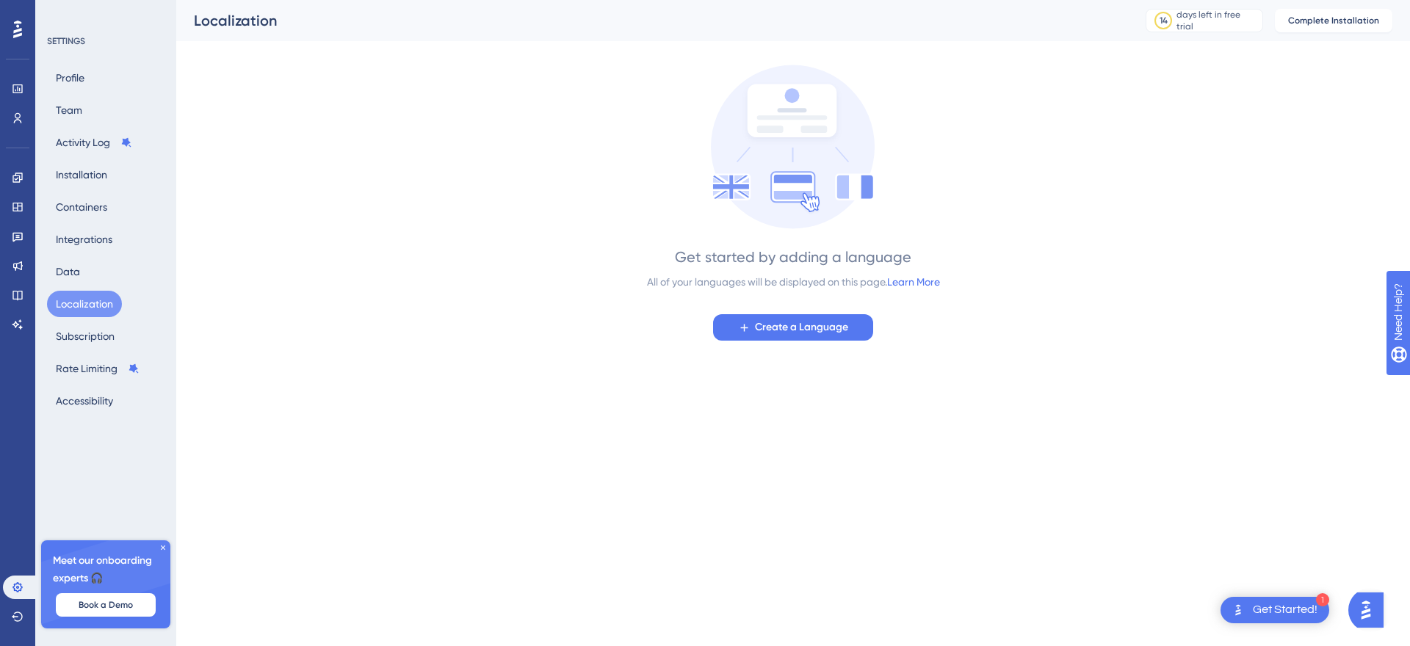
click at [91, 319] on div "Profile Team Activity Log Installation Containers Integrations Data Localizatio…" at bounding box center [106, 240] width 119 height 350
click at [89, 331] on button "Subscription" at bounding box center [85, 336] width 76 height 26
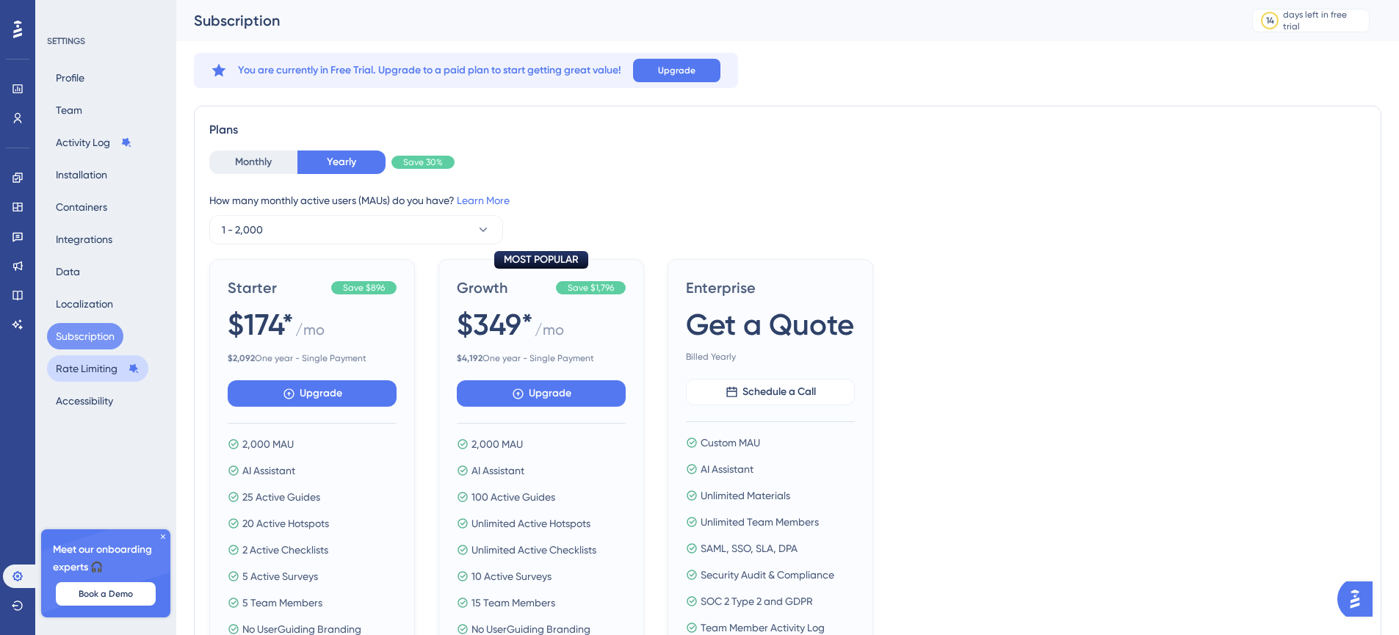
click at [96, 362] on button "Rate Limiting" at bounding box center [97, 368] width 101 height 26
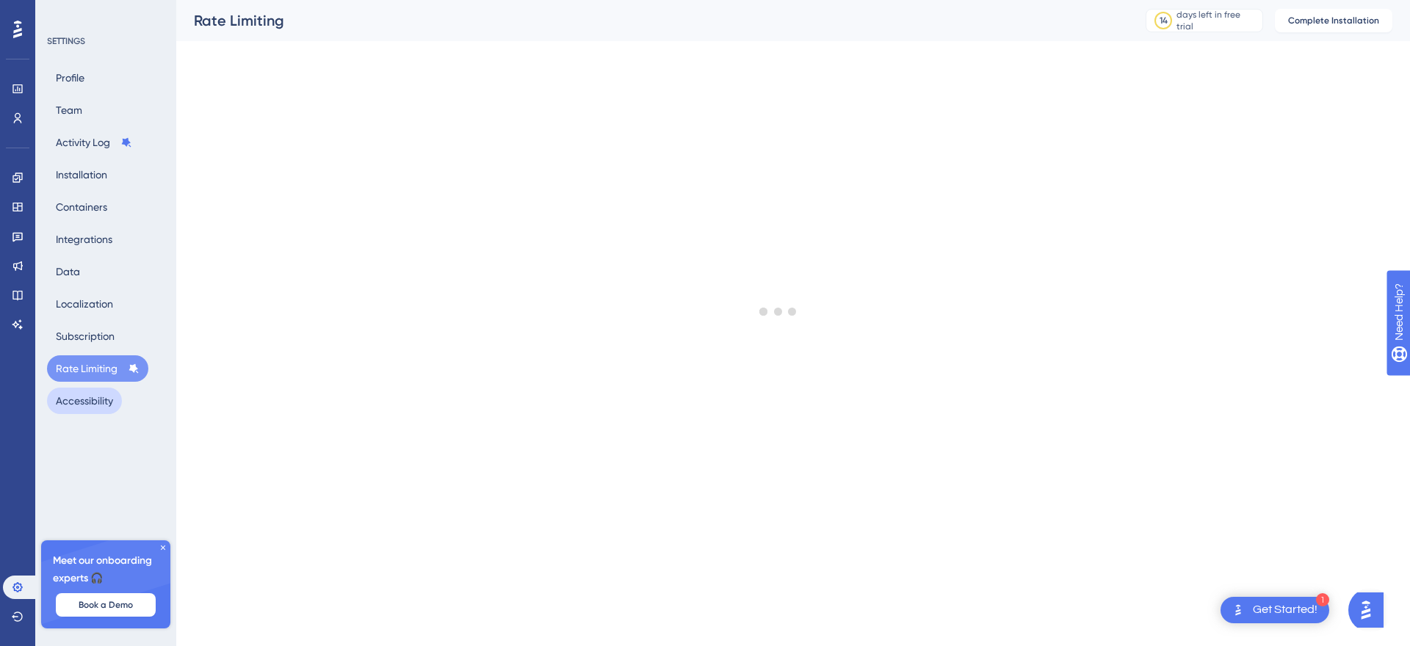
click at [88, 403] on button "Accessibility" at bounding box center [84, 401] width 75 height 26
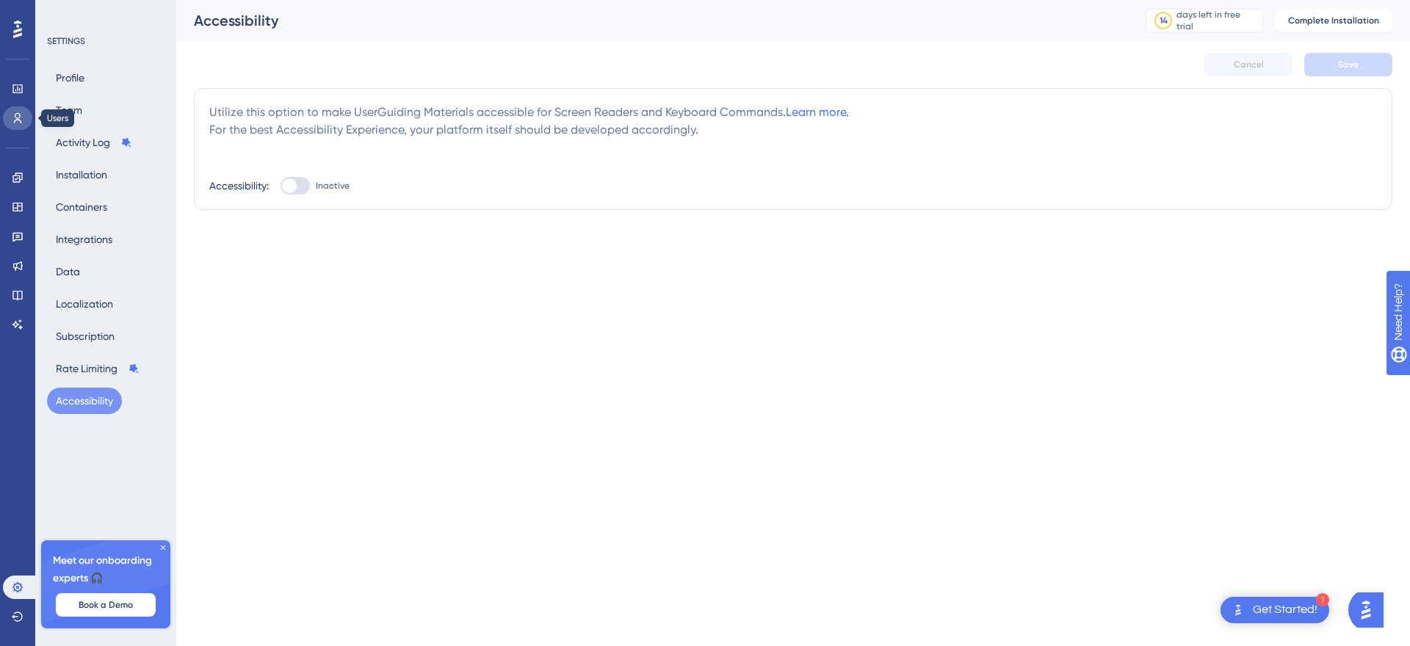
click at [9, 126] on link at bounding box center [17, 117] width 29 height 23
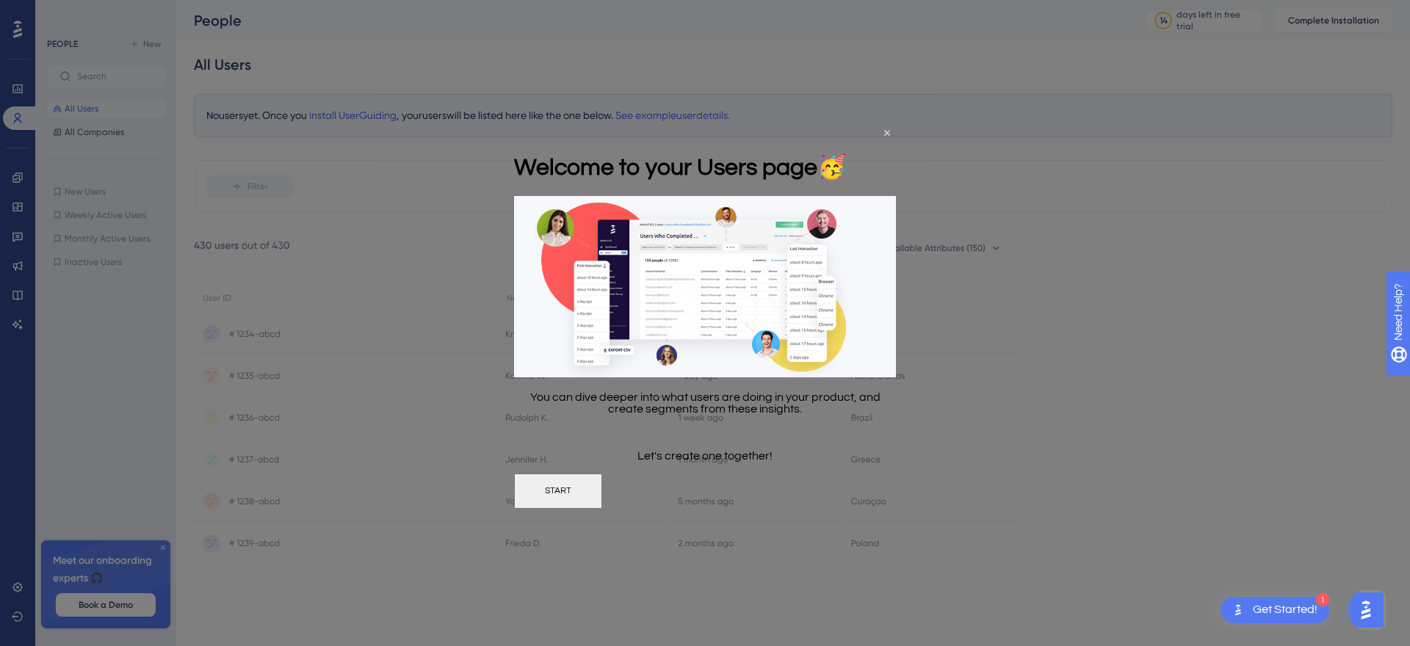
click at [602, 477] on button "START" at bounding box center [558, 491] width 88 height 35
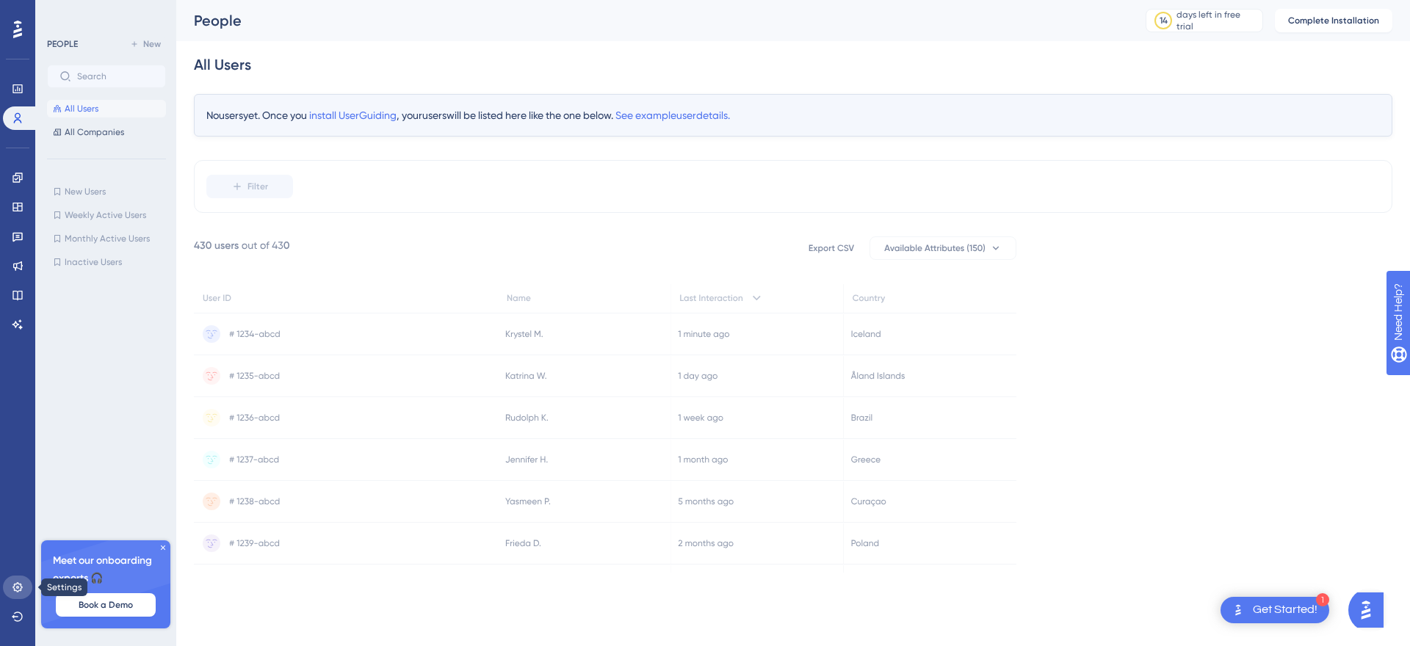
click at [24, 590] on link at bounding box center [17, 587] width 29 height 23
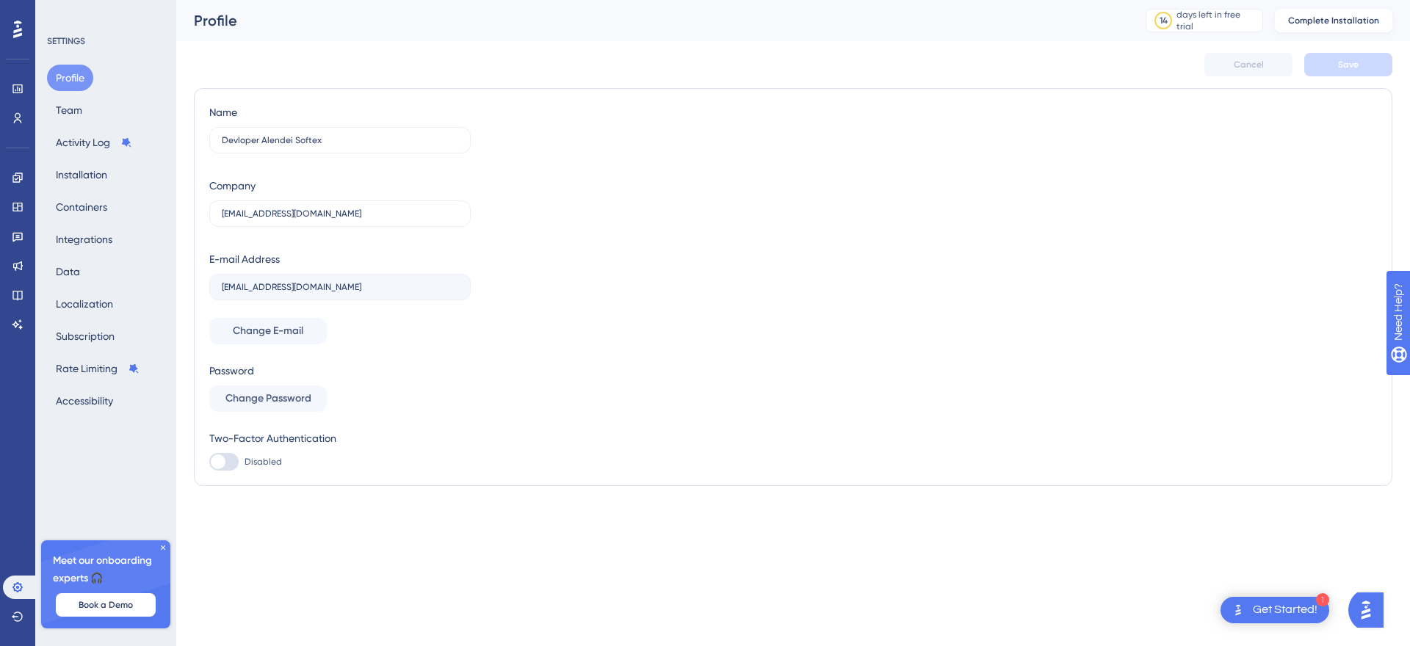
click at [1320, 18] on span "Complete Installation" at bounding box center [1333, 21] width 91 height 12
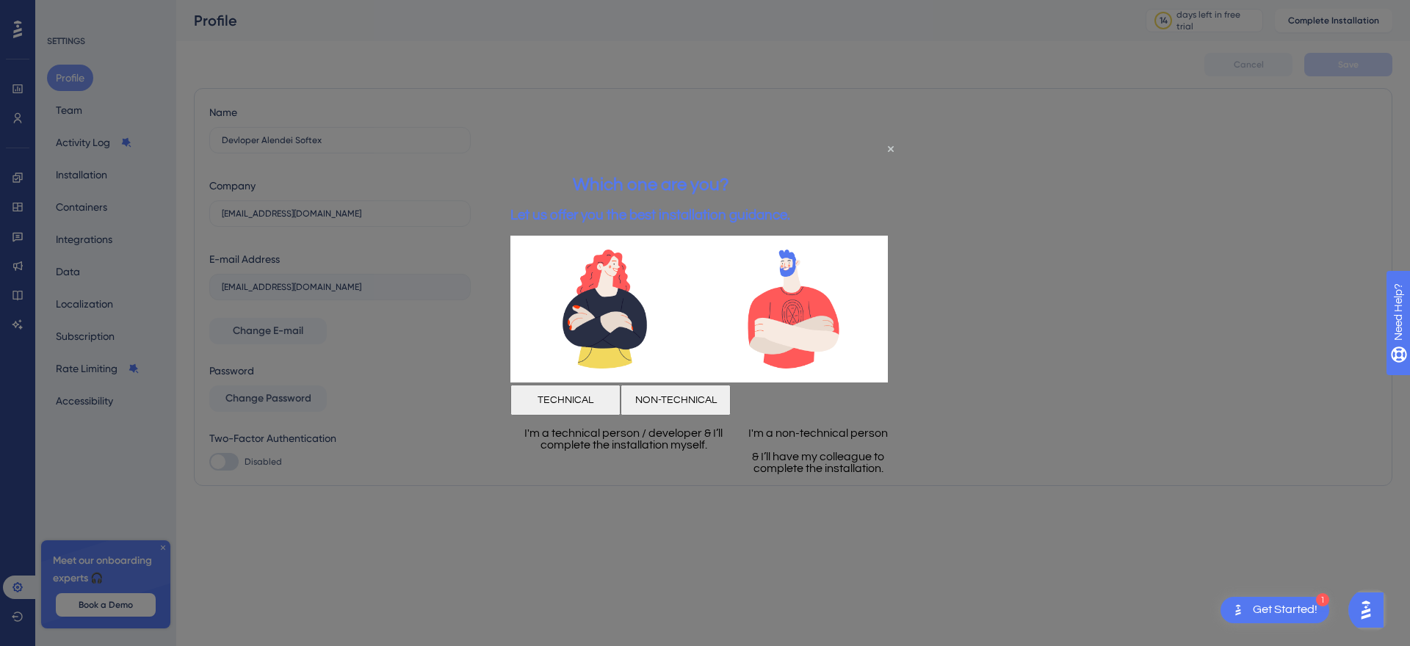
click at [620, 407] on button "TECHNICAL" at bounding box center [565, 399] width 110 height 31
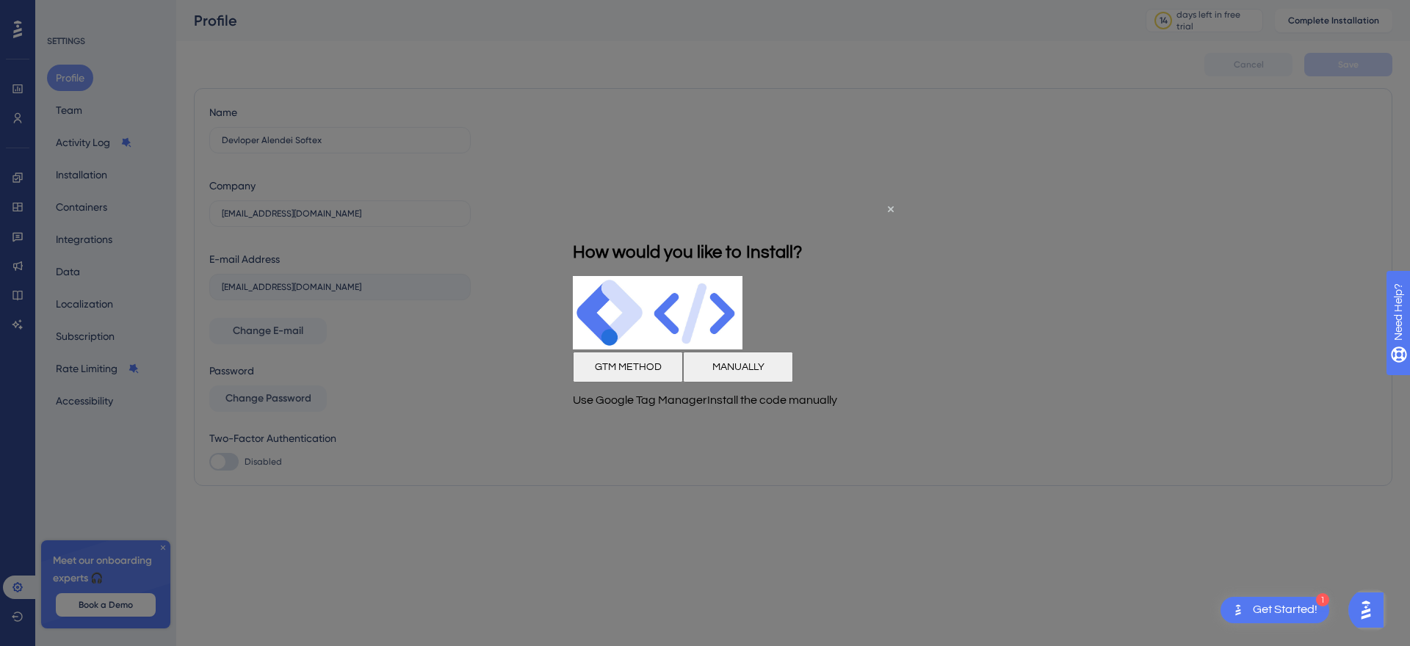
click at [793, 380] on button "MANUALLY" at bounding box center [738, 367] width 110 height 31
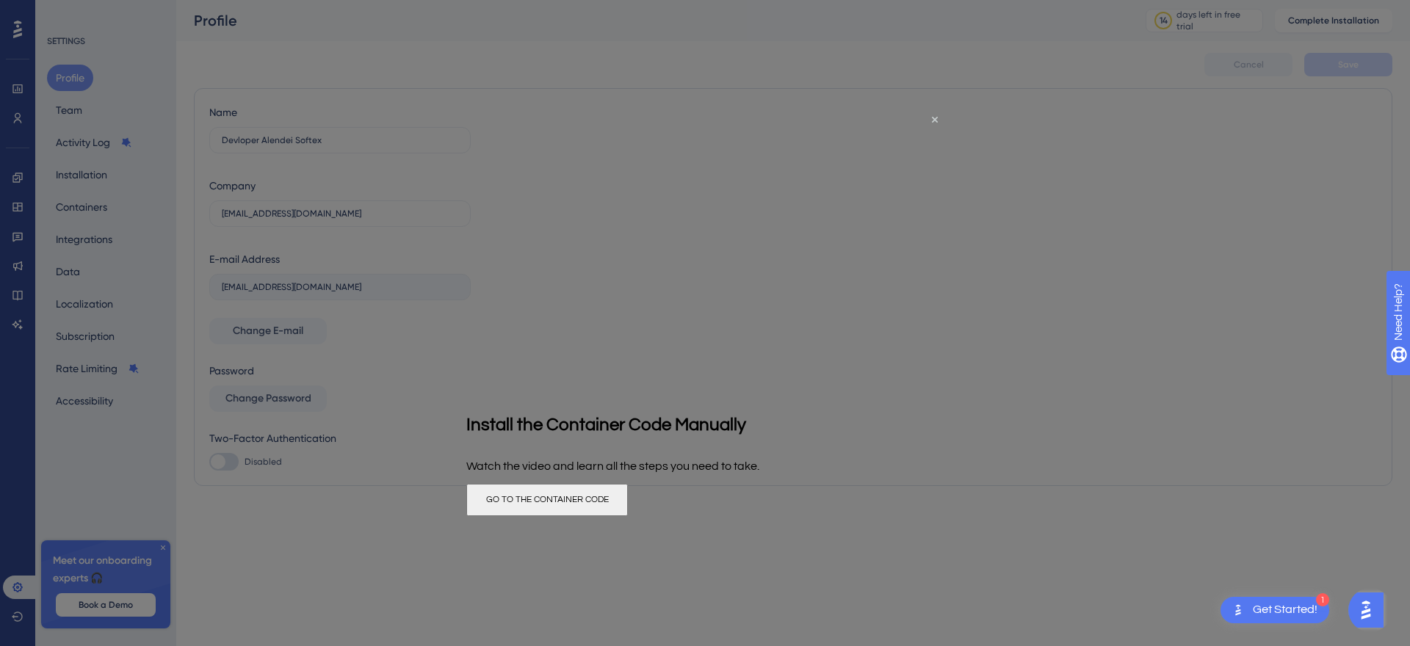
click at [628, 503] on button "GO TO THE CONTAINER CODE" at bounding box center [547, 499] width 162 height 32
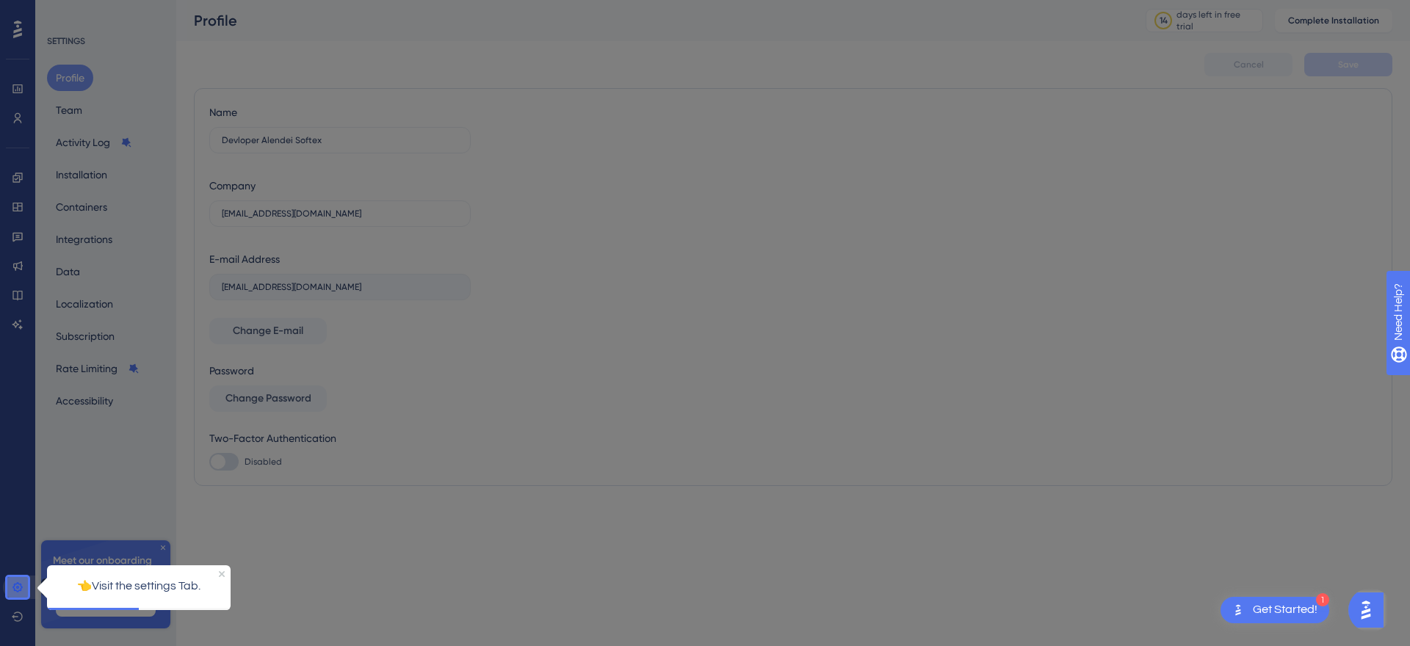
click at [22, 590] on icon at bounding box center [18, 588] width 12 height 12
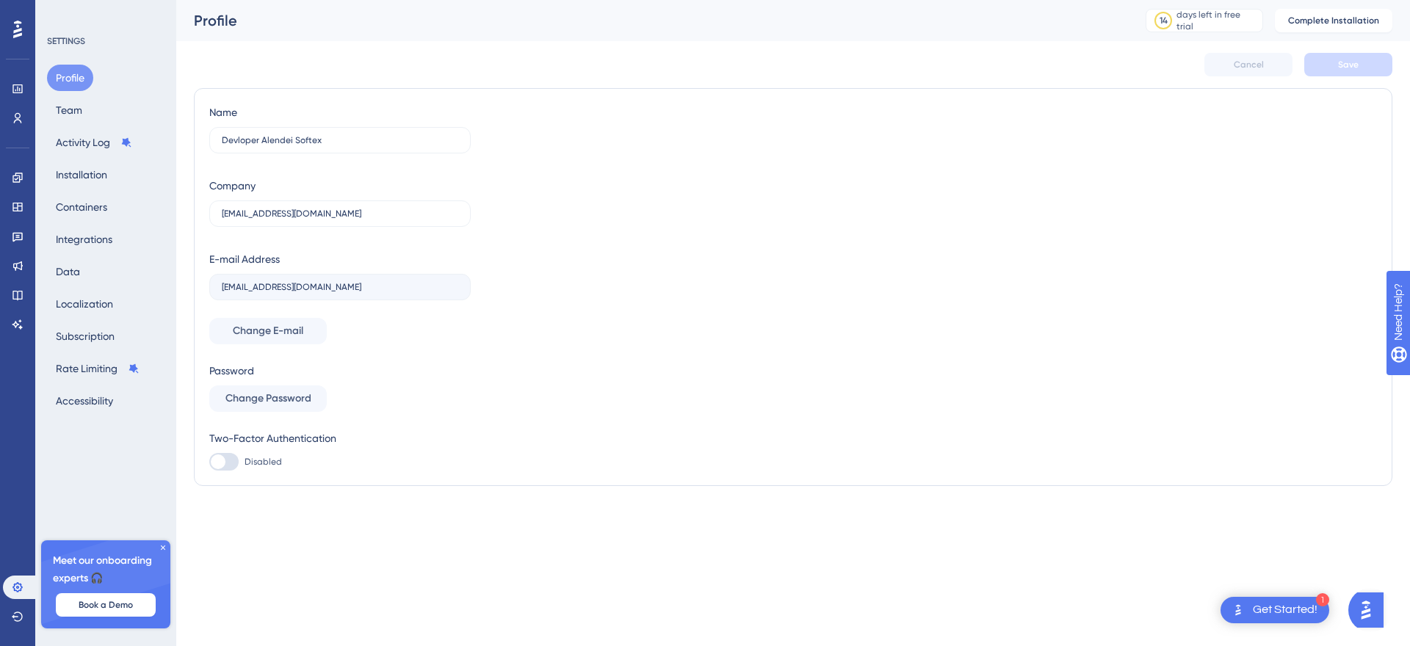
click at [14, 0] on body "1 Get Started! Performance Users Engagement Widgets Feedback Product Updates Kn…" at bounding box center [705, 0] width 1410 height 0
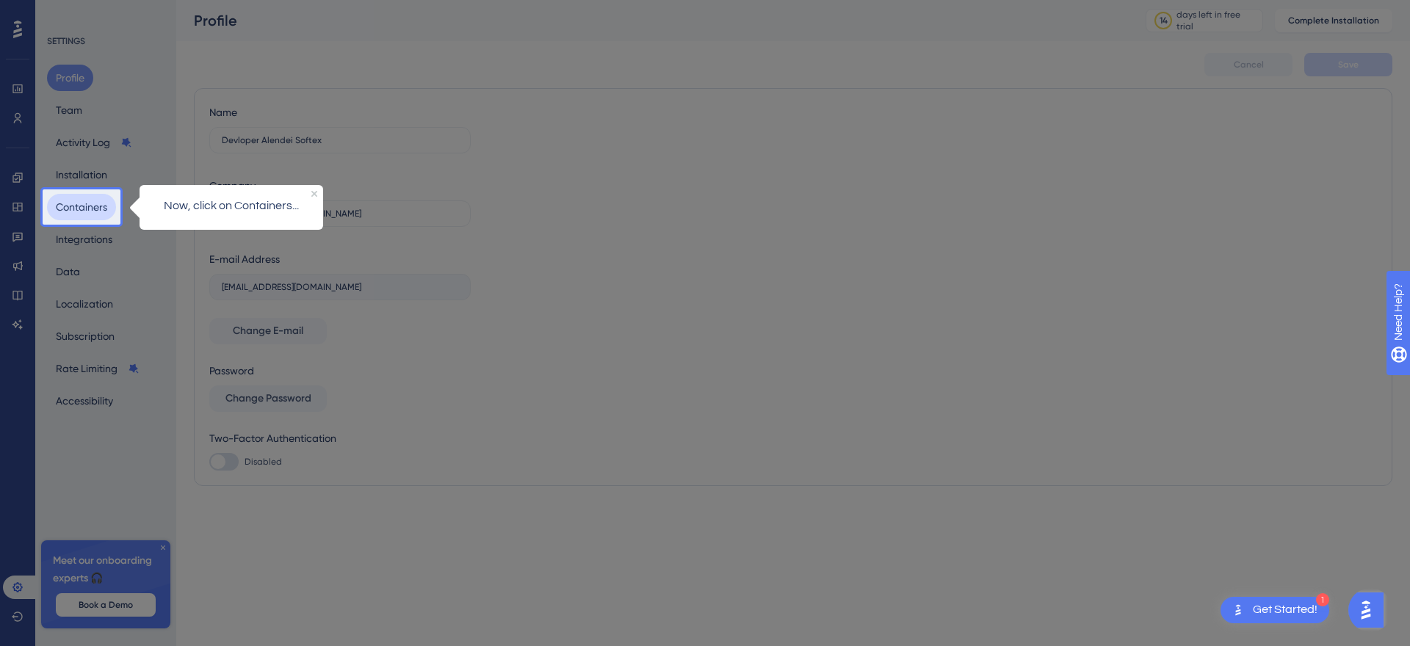
click at [84, 212] on button "Containers" at bounding box center [81, 207] width 69 height 26
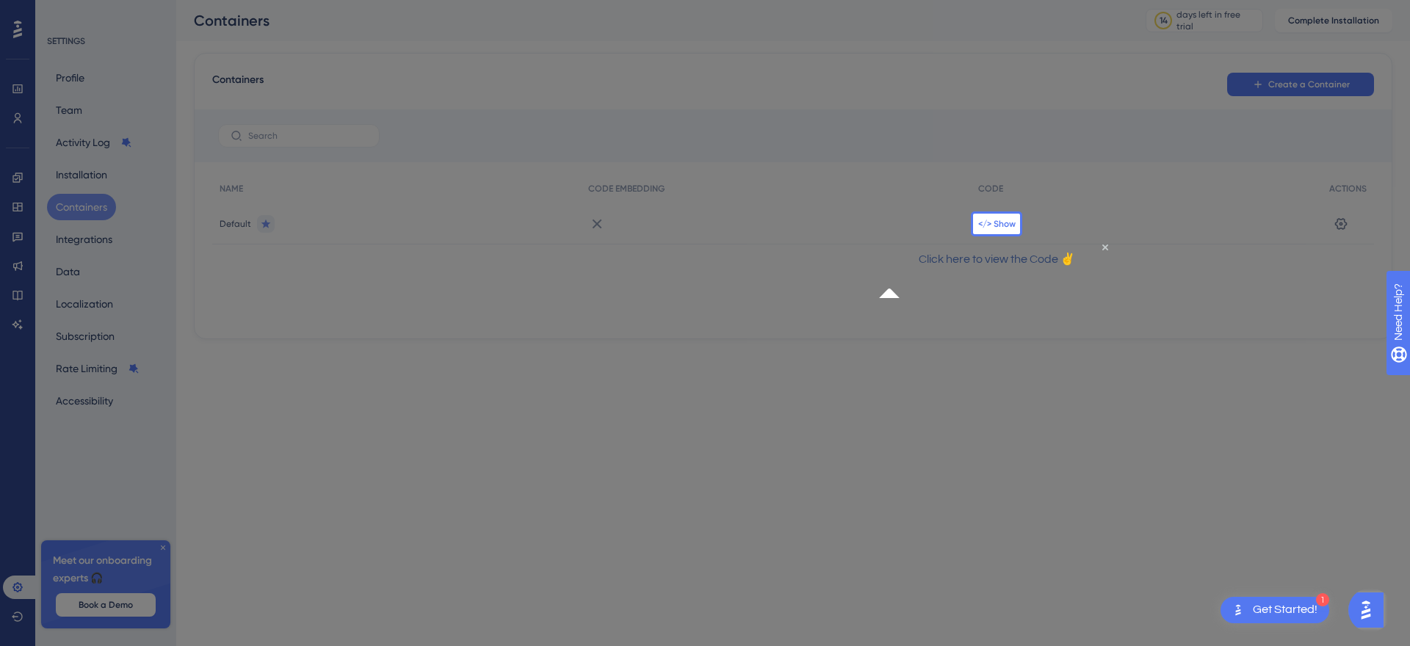
click at [1009, 223] on span "</> Show" at bounding box center [996, 224] width 37 height 12
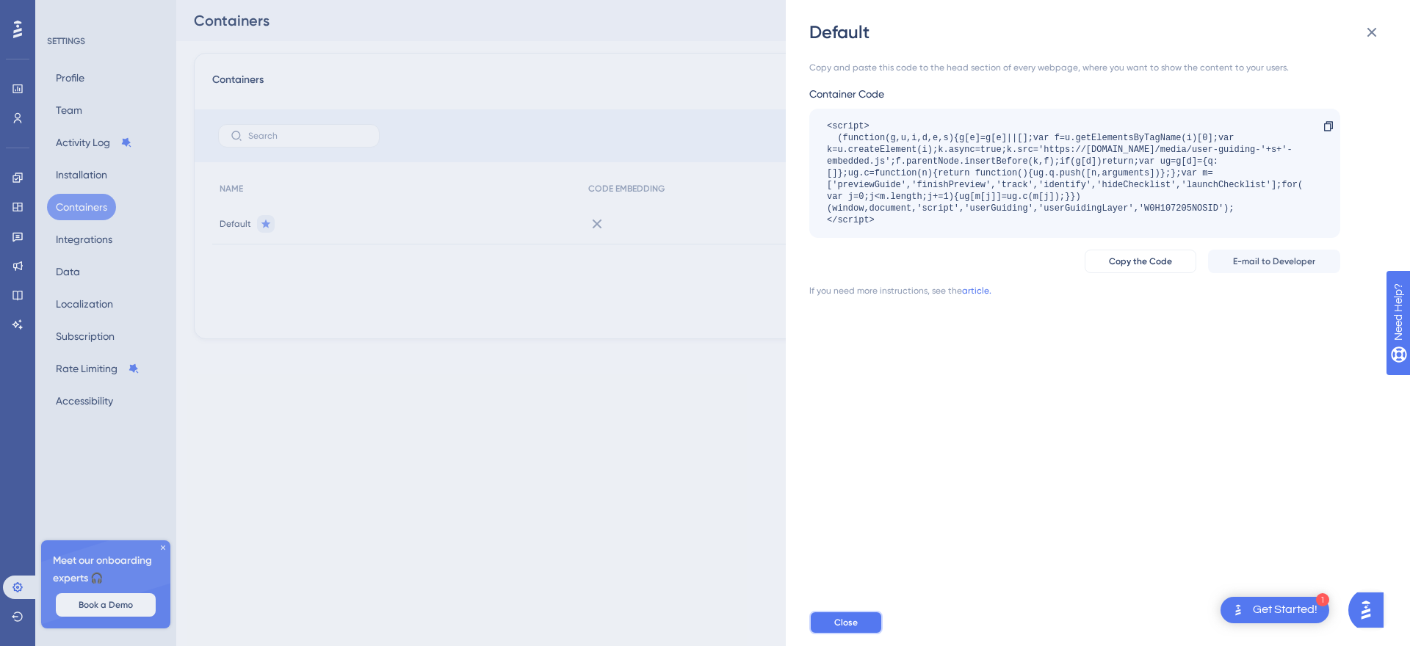
click at [853, 616] on button "Close" at bounding box center [845, 622] width 73 height 23
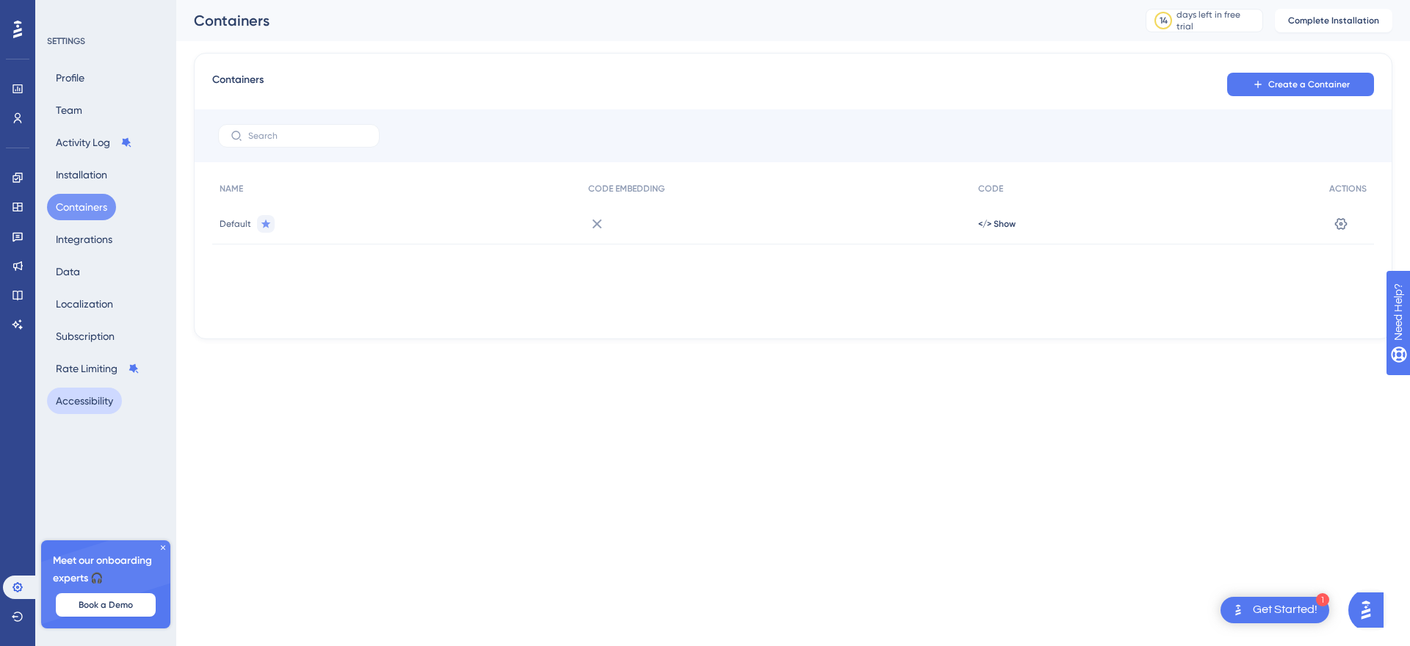
click at [93, 406] on button "Accessibility" at bounding box center [84, 401] width 75 height 26
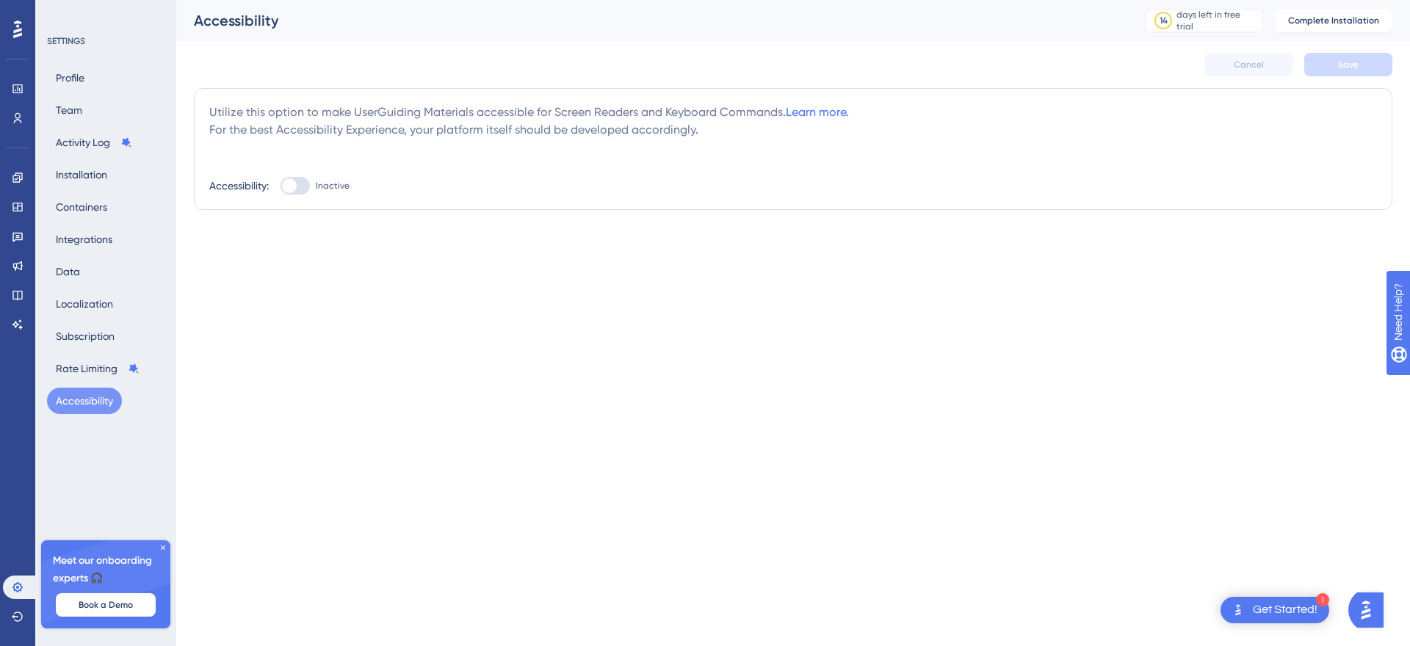
click at [115, 100] on div "Profile Team Activity Log Installation Containers Integrations Data Localizatio…" at bounding box center [106, 240] width 119 height 350
click at [120, 77] on div "Profile Team Activity Log Installation Containers Integrations Data Localizatio…" at bounding box center [106, 240] width 119 height 350
click at [74, 73] on button "Profile" at bounding box center [70, 78] width 46 height 26
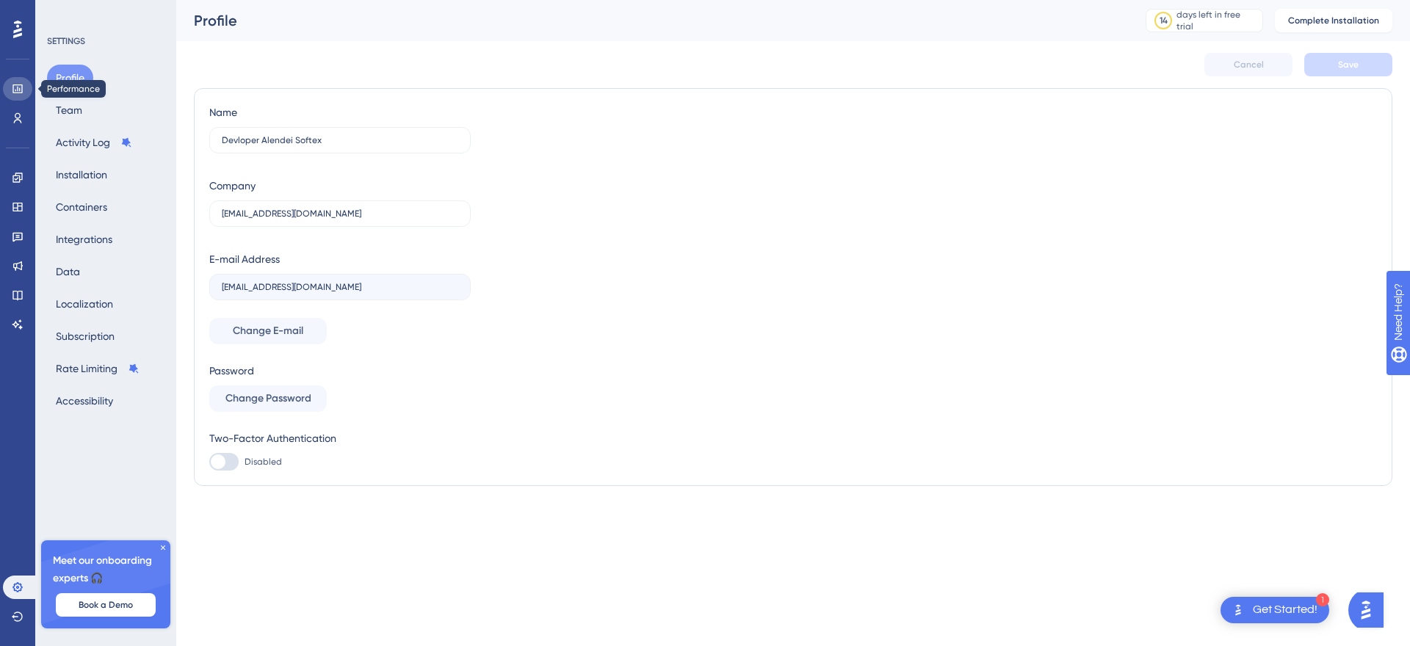
click at [27, 93] on link at bounding box center [17, 88] width 29 height 23
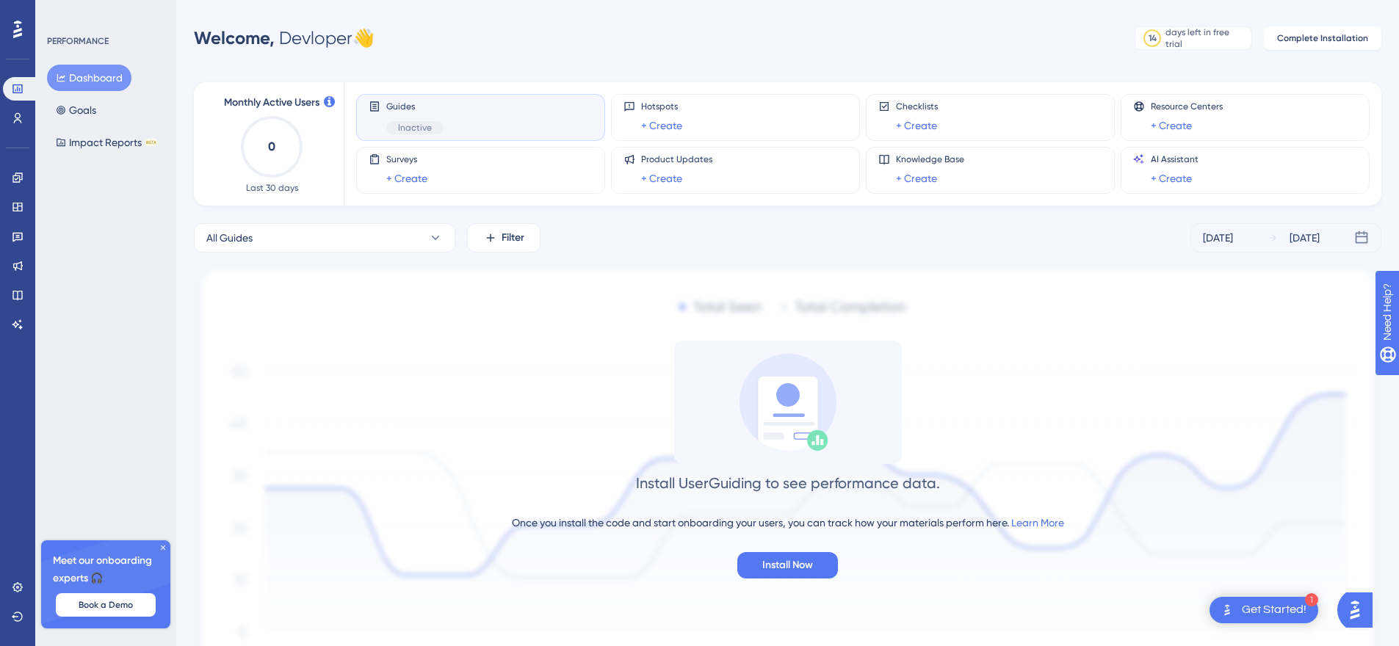
click at [416, 100] on div "Guides Inactive" at bounding box center [480, 117] width 249 height 47
click at [399, 123] on span "Inactive" at bounding box center [415, 128] width 34 height 12
click at [20, 121] on icon at bounding box center [18, 118] width 8 height 10
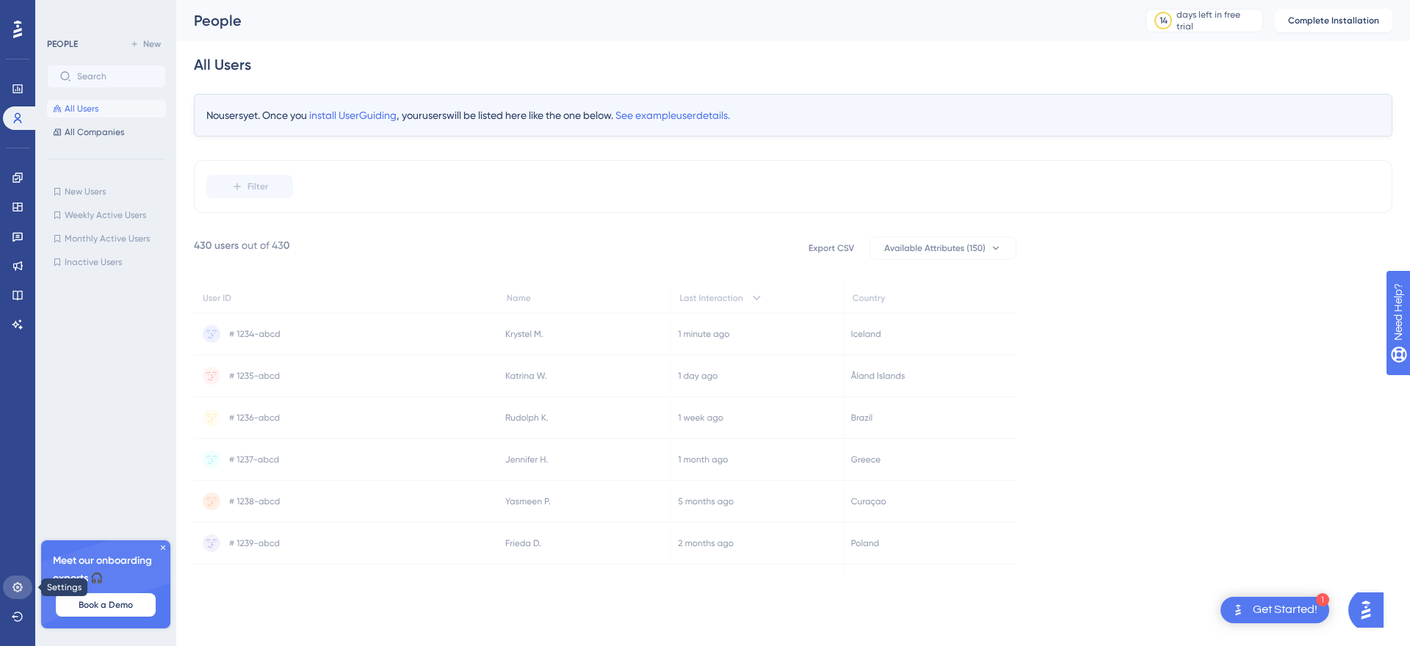
click at [15, 585] on icon at bounding box center [18, 588] width 12 height 12
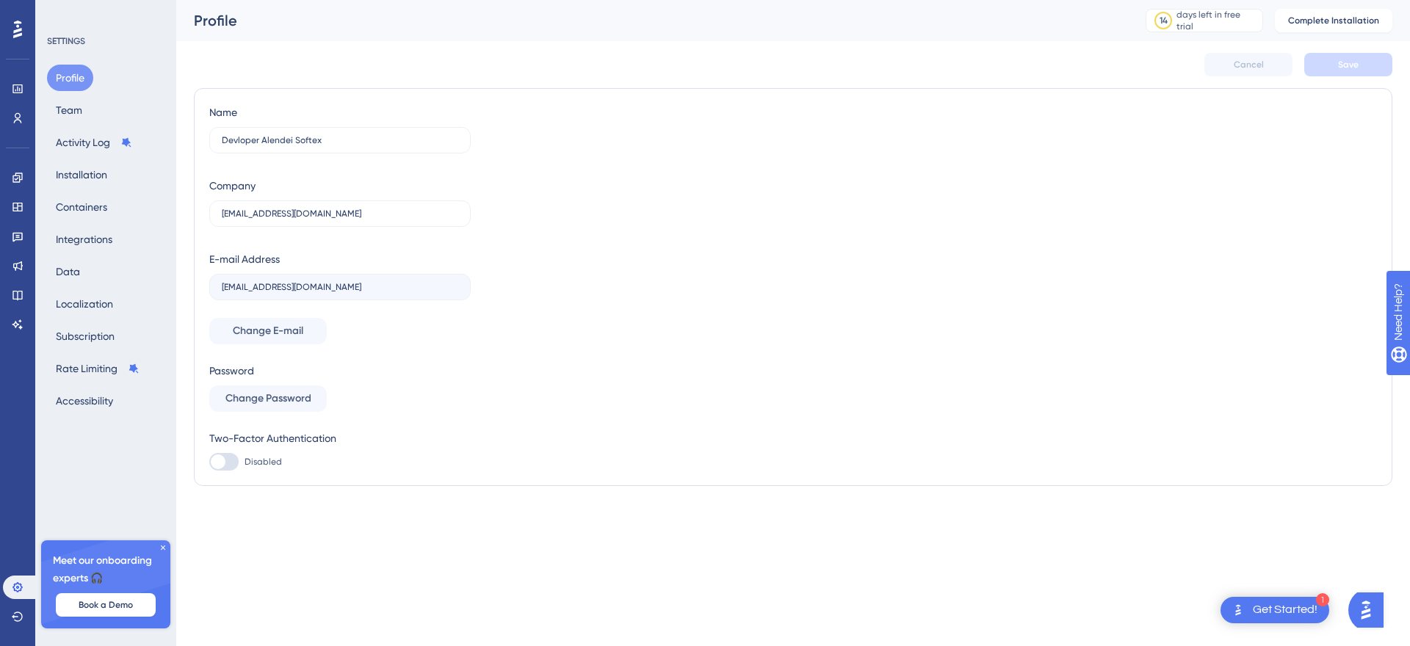
click at [1379, 613] on img "Open AI Assistant Launcher" at bounding box center [1366, 610] width 26 height 26
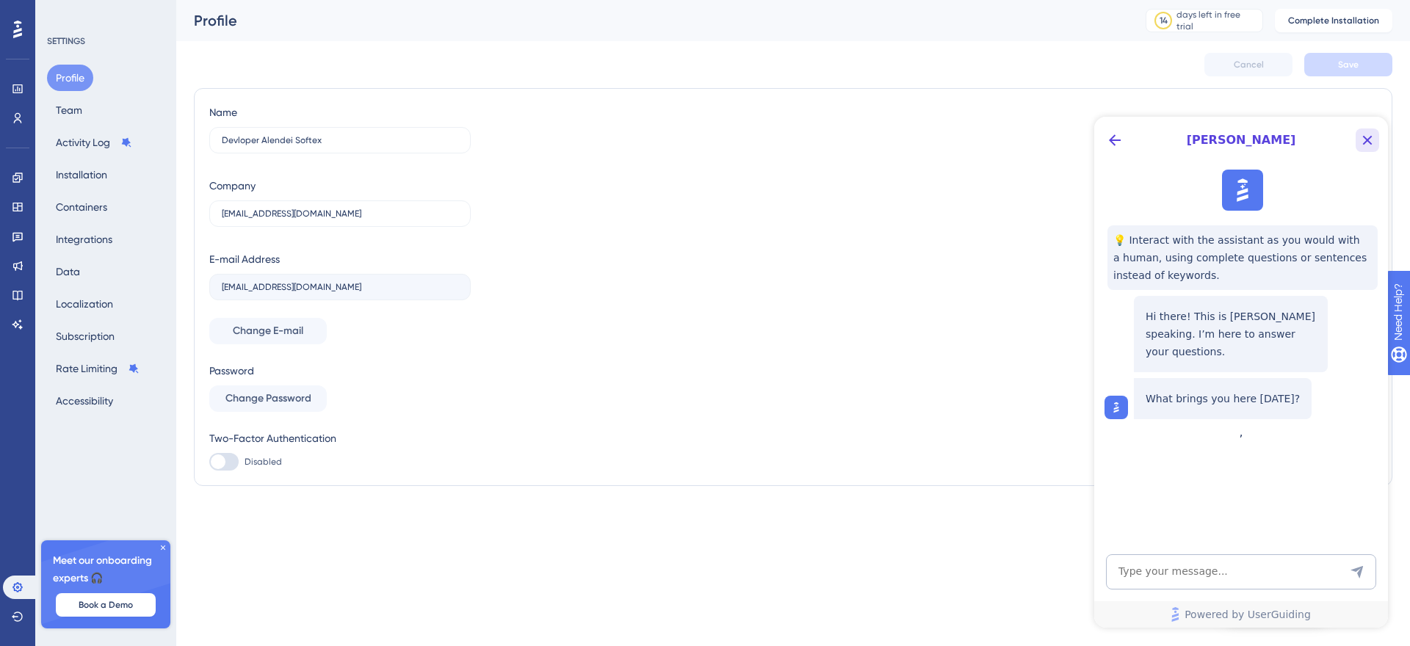
drag, startPoint x: 1364, startPoint y: 142, endPoint x: 2119, endPoint y: 355, distance: 785.2
click at [1364, 142] on icon "Close Button" at bounding box center [1367, 140] width 18 height 18
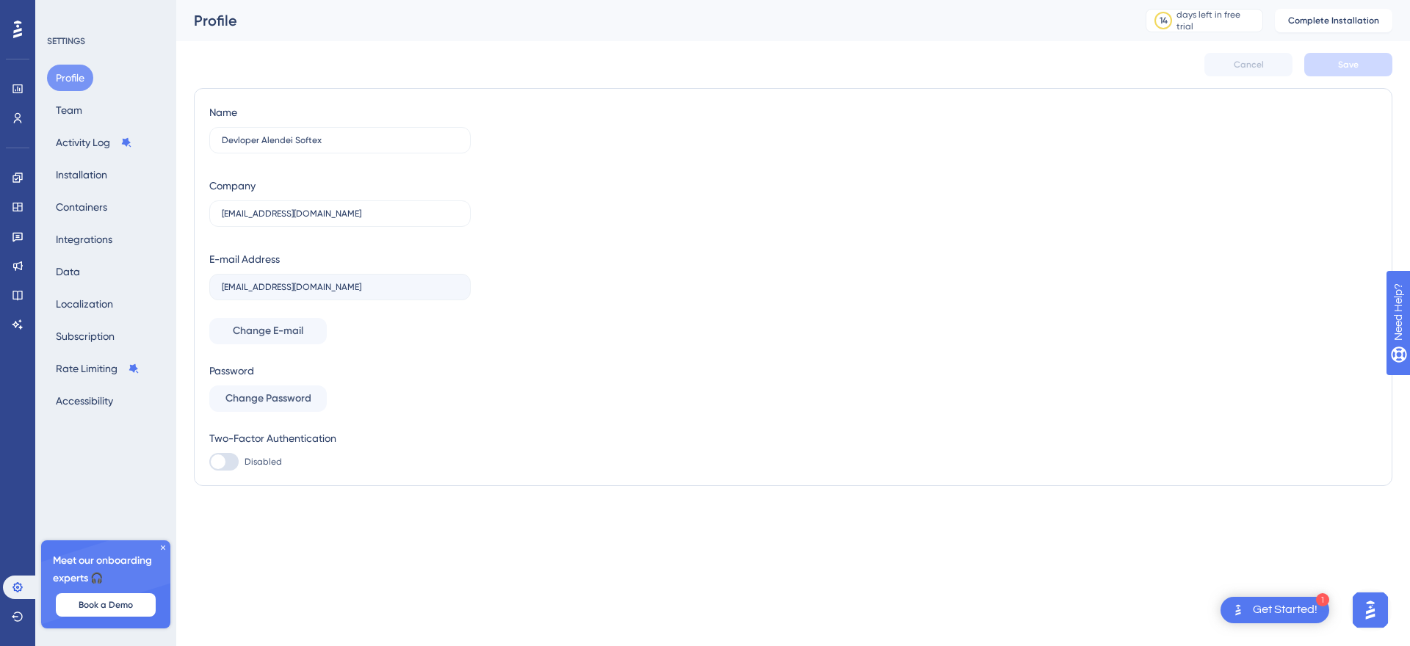
click at [94, 107] on div "Profile Team Activity Log Installation Containers Integrations Data Localizatio…" at bounding box center [106, 240] width 119 height 350
click at [72, 112] on button "Team" at bounding box center [69, 110] width 44 height 26
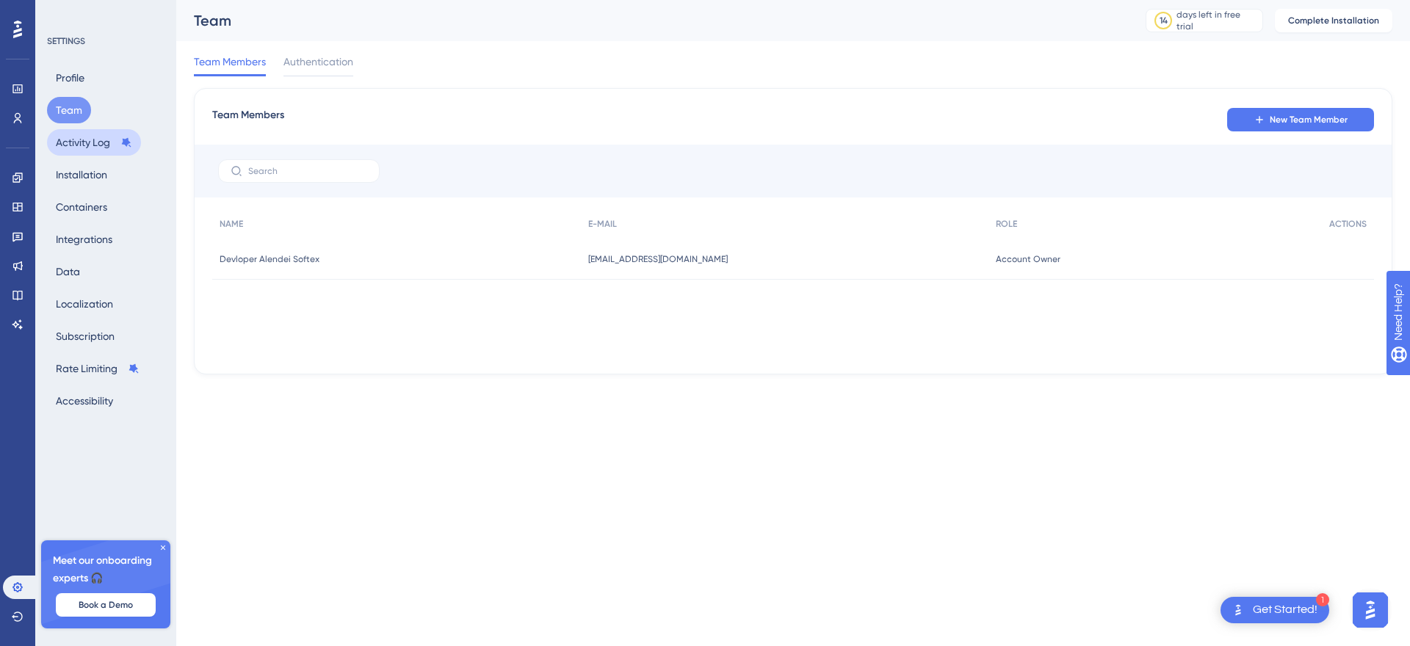
click at [91, 146] on button "Activity Log" at bounding box center [94, 142] width 94 height 26
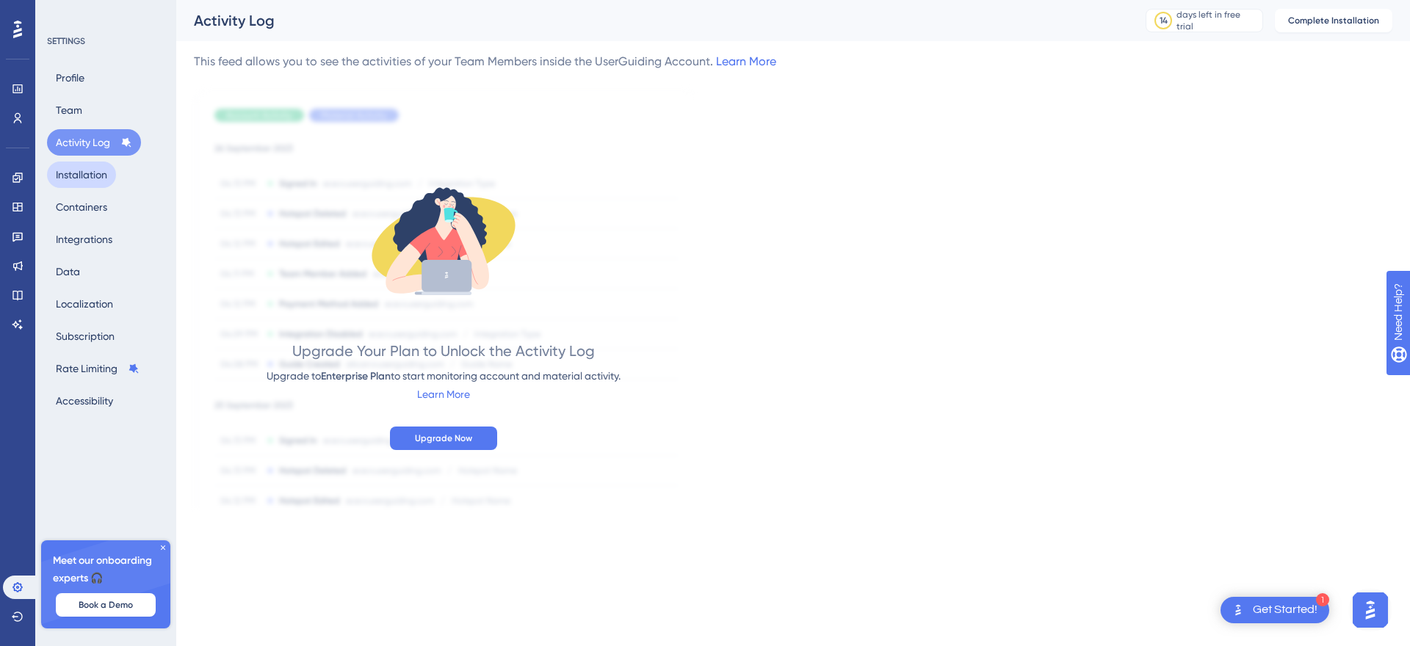
click at [83, 177] on button "Installation" at bounding box center [81, 175] width 69 height 26
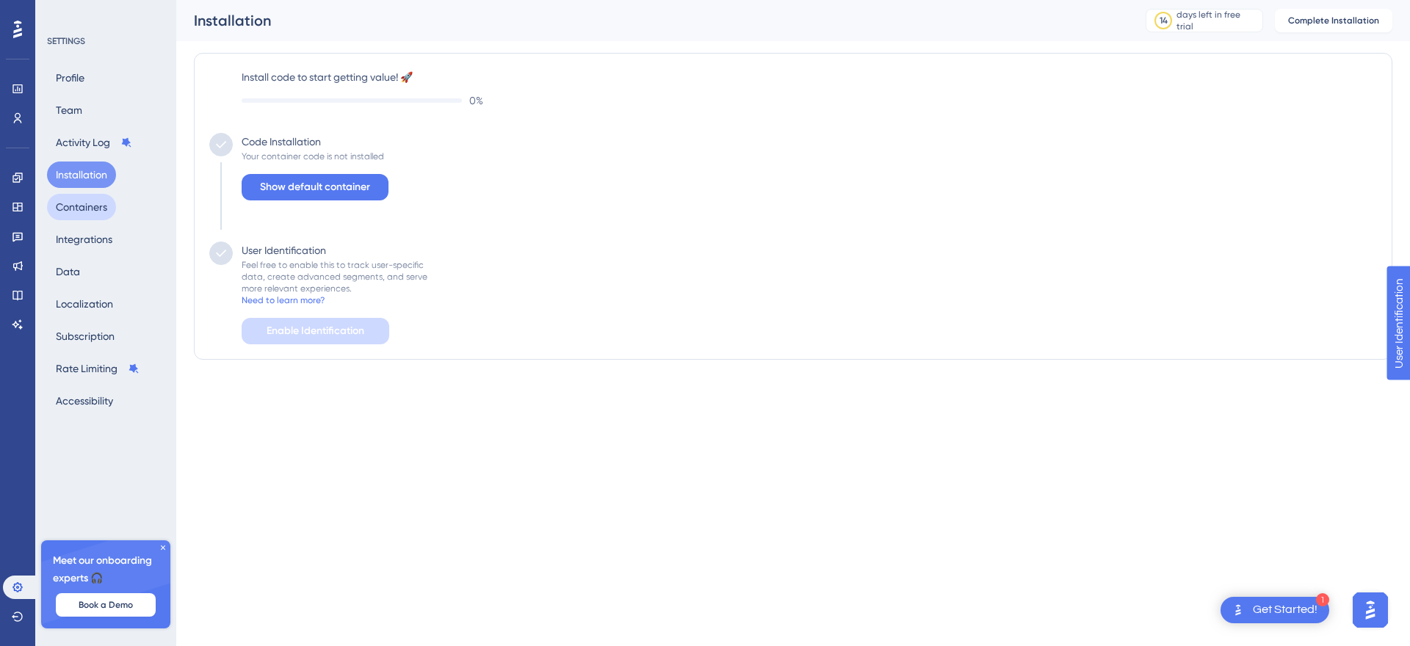
click at [88, 205] on button "Containers" at bounding box center [81, 207] width 69 height 26
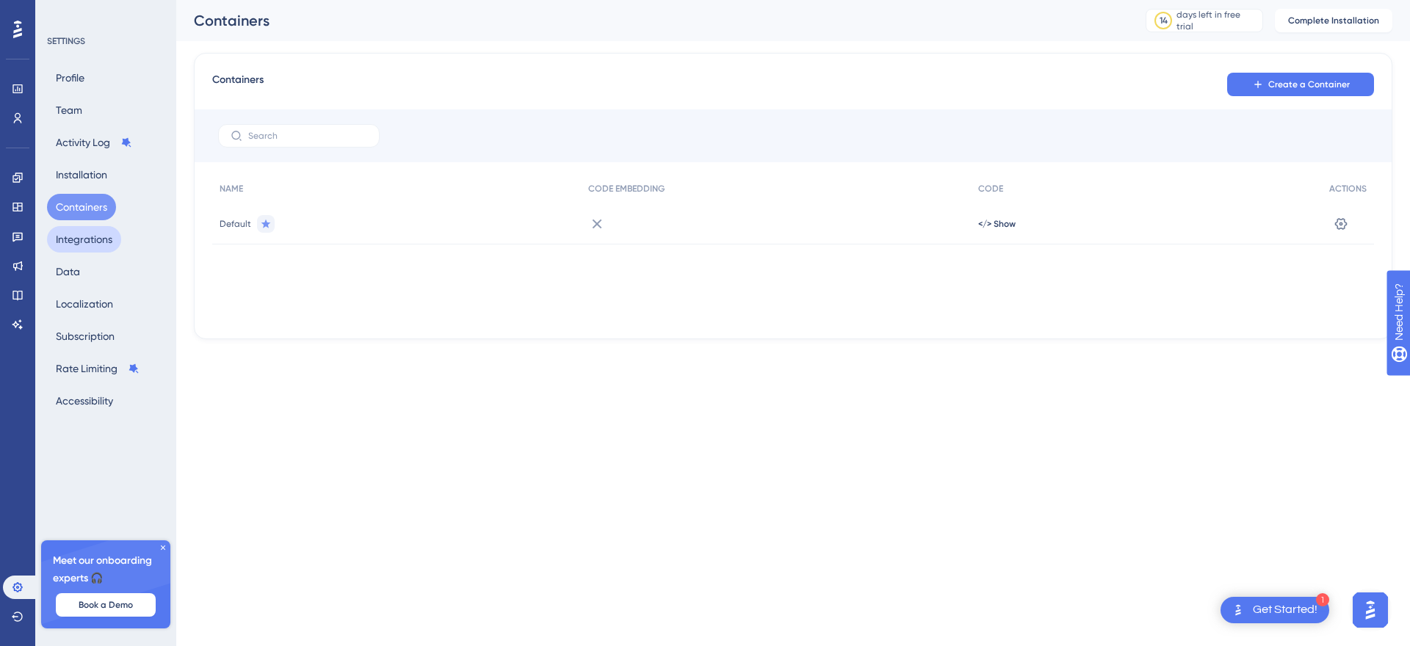
click at [82, 236] on button "Integrations" at bounding box center [84, 239] width 74 height 26
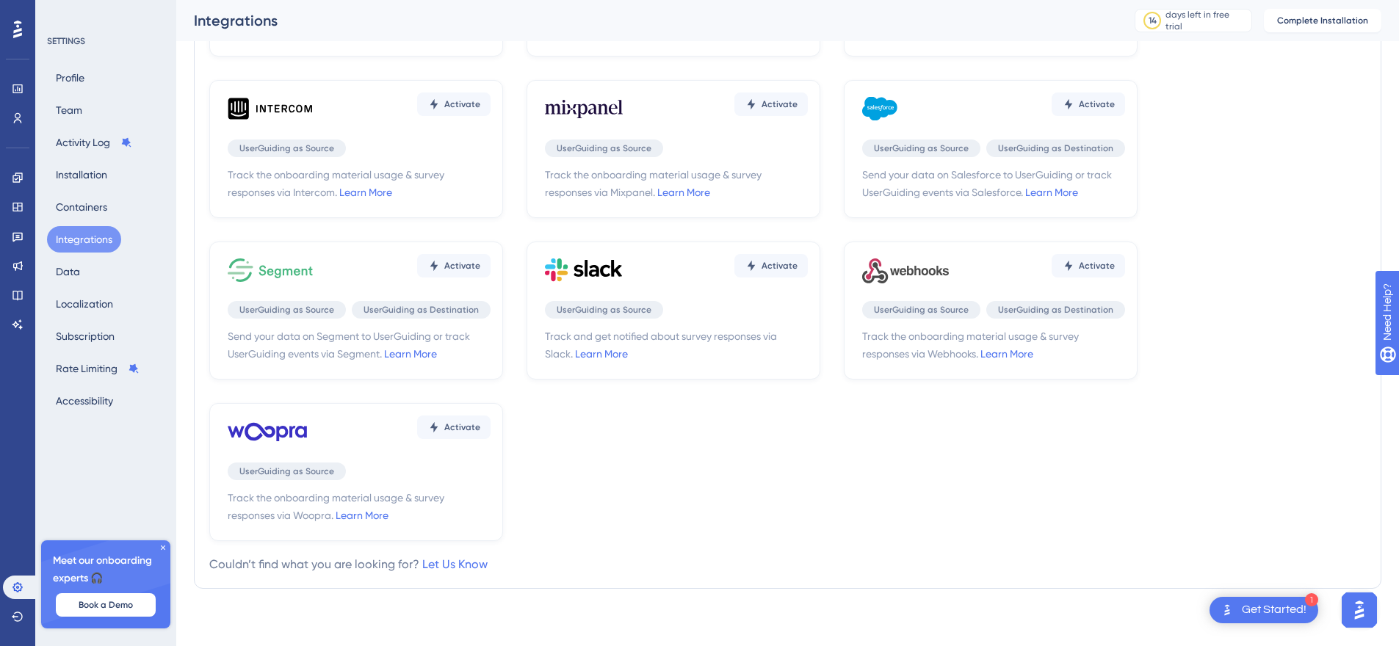
scroll to position [195, 0]
click at [79, 275] on button "Data" at bounding box center [68, 271] width 42 height 26
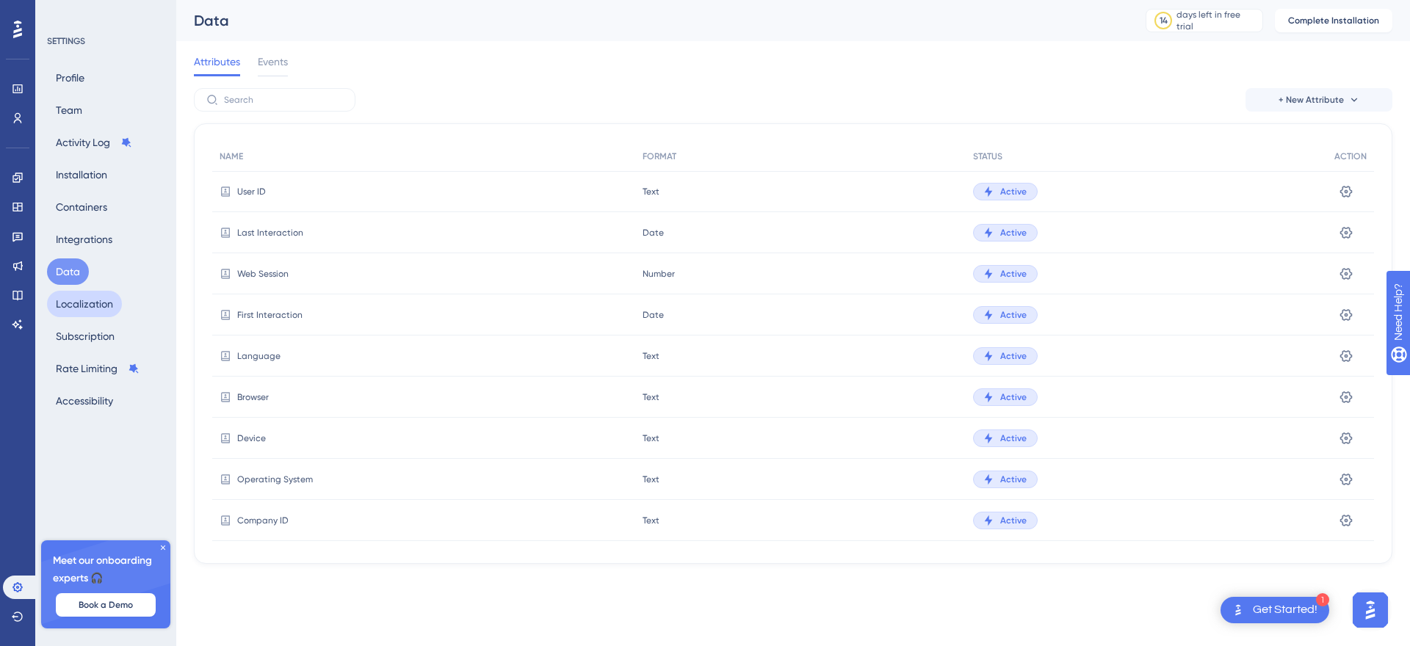
click at [105, 309] on button "Localization" at bounding box center [84, 304] width 75 height 26
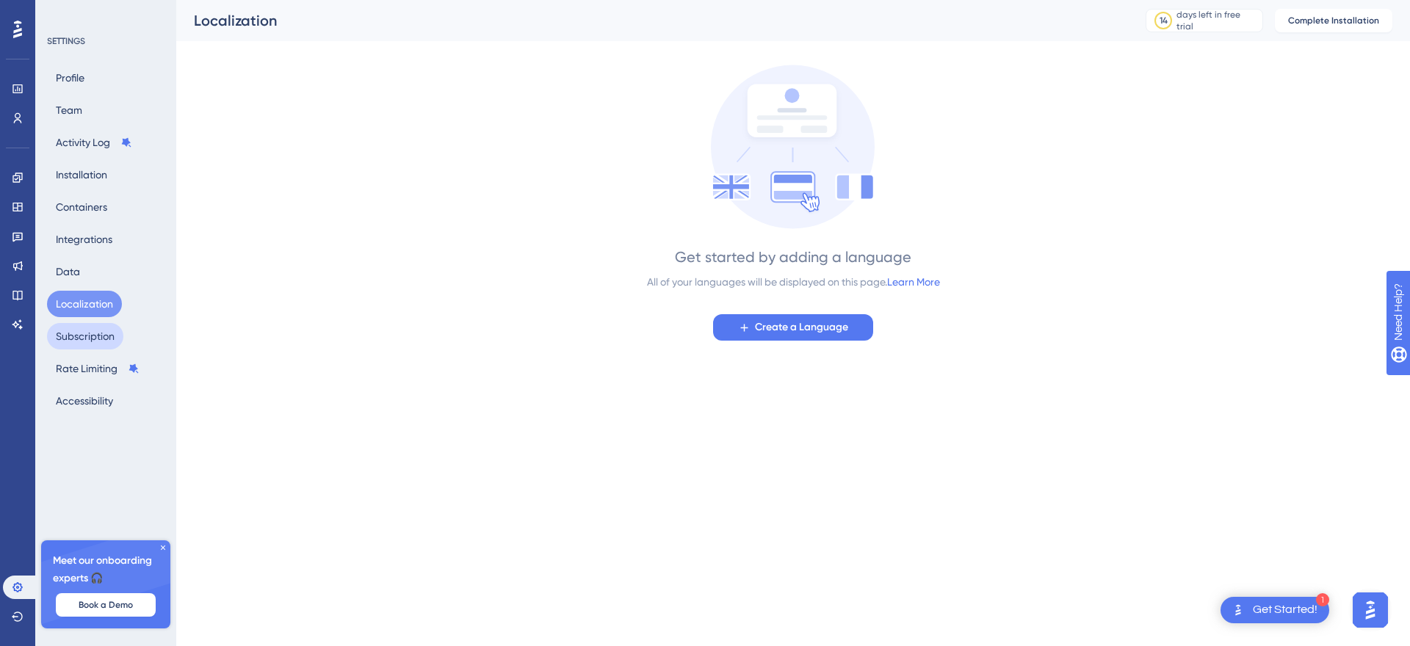
click at [102, 343] on button "Subscription" at bounding box center [85, 336] width 76 height 26
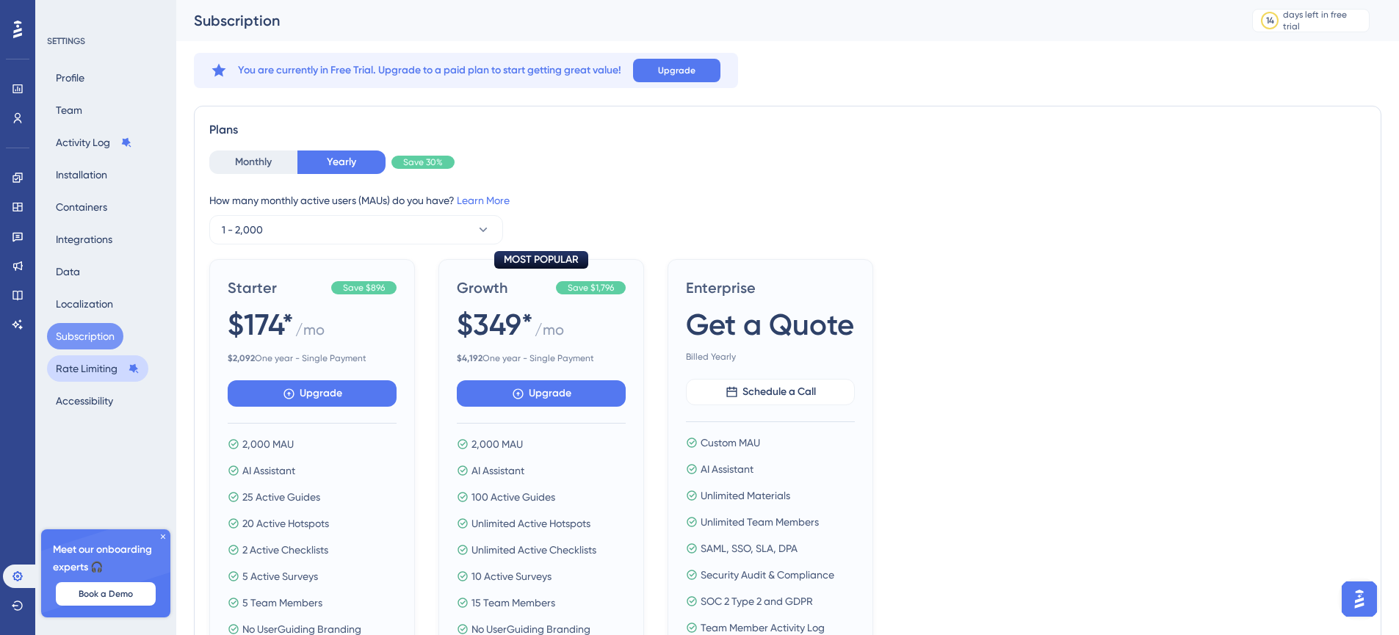
click at [93, 365] on button "Rate Limiting" at bounding box center [97, 368] width 101 height 26
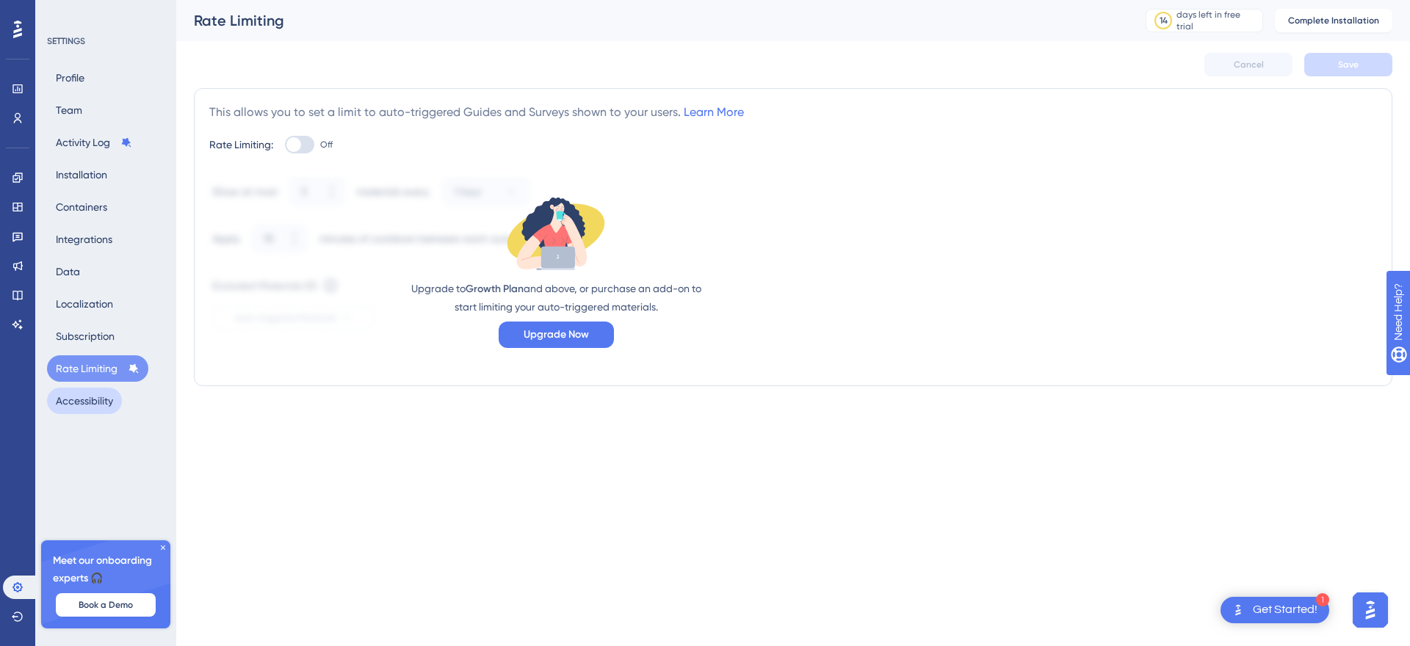
click at [84, 401] on button "Accessibility" at bounding box center [84, 401] width 75 height 26
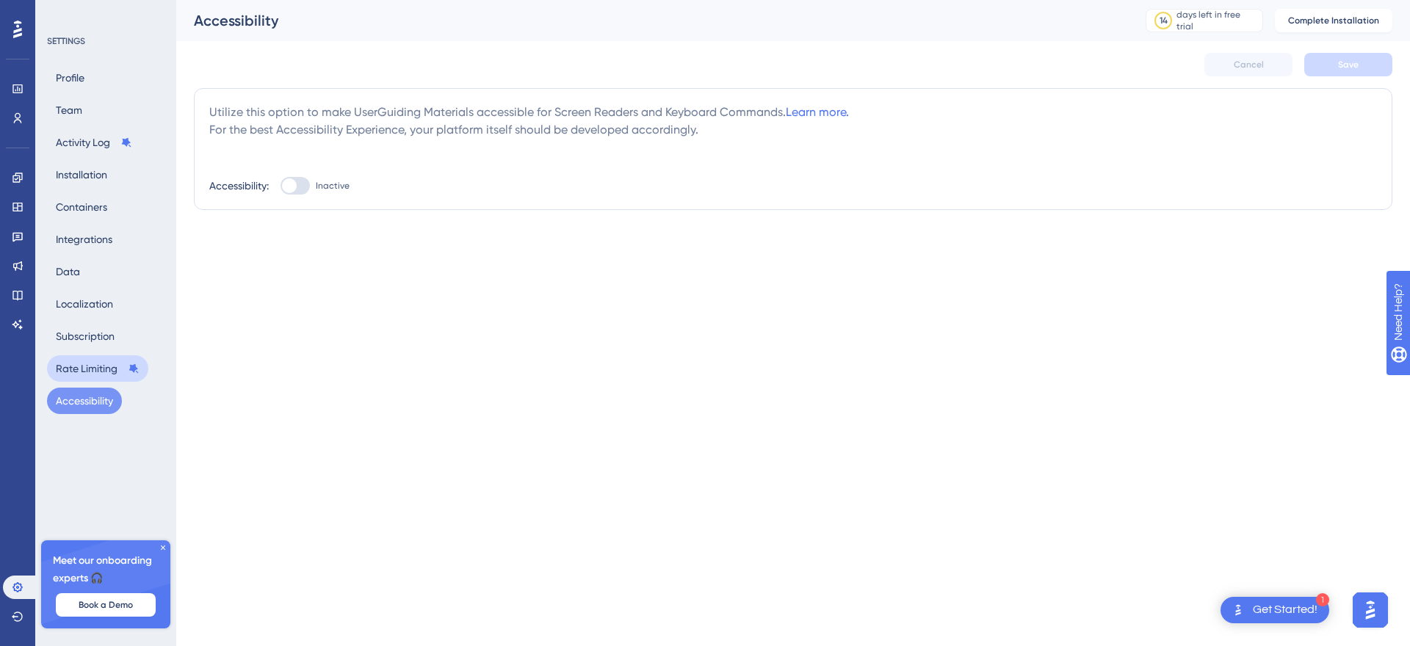
click at [98, 360] on button "Rate Limiting" at bounding box center [97, 368] width 101 height 26
